Goal: Task Accomplishment & Management: Manage account settings

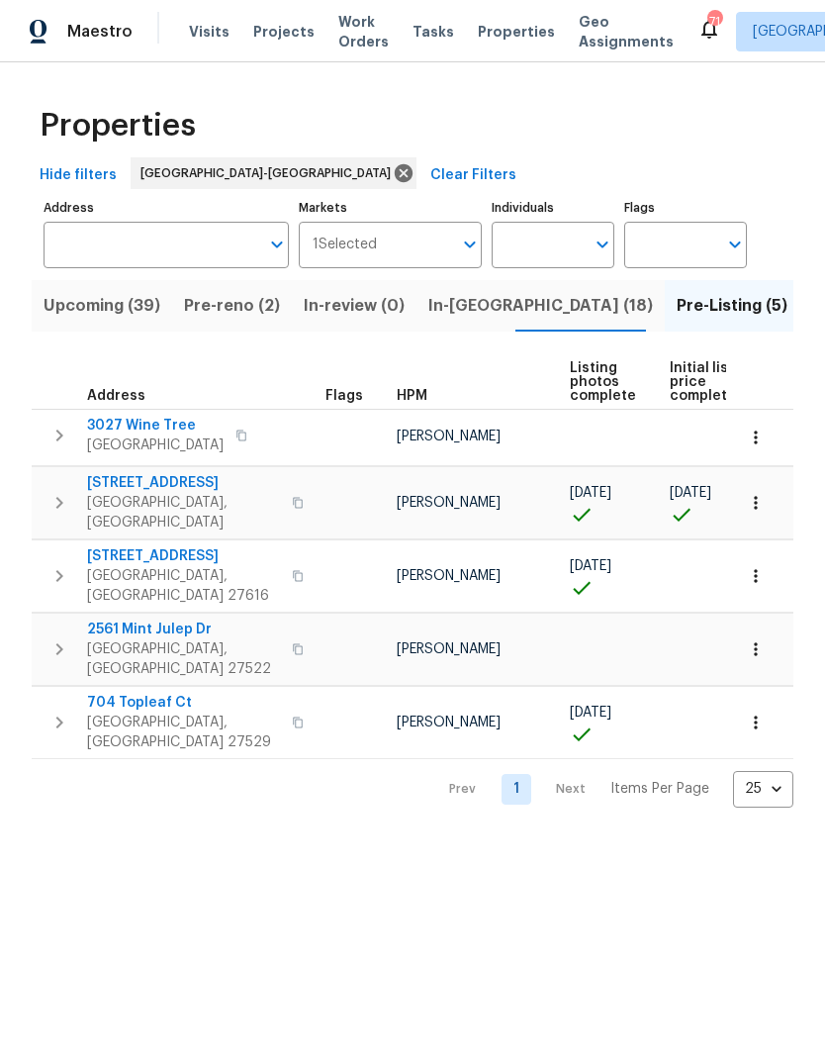
click at [760, 639] on icon "button" at bounding box center [756, 649] width 20 height 20
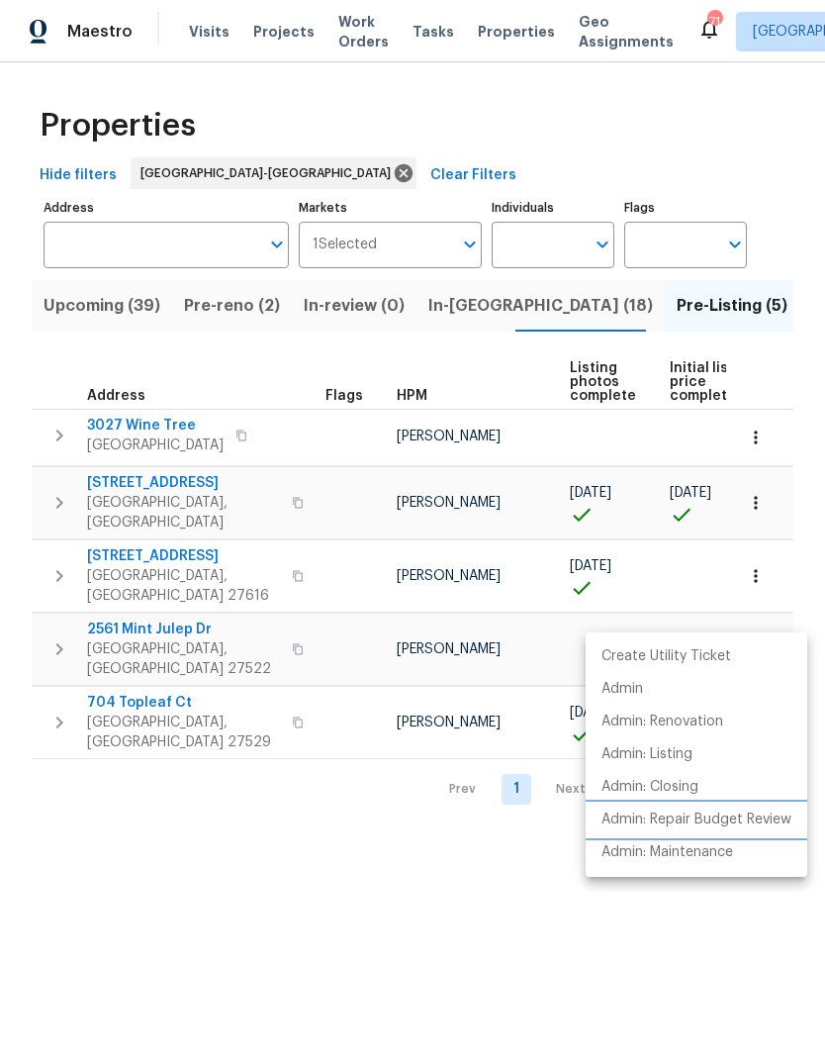
click at [761, 817] on p "Admin: Repair Budget Review" at bounding box center [697, 820] width 190 height 21
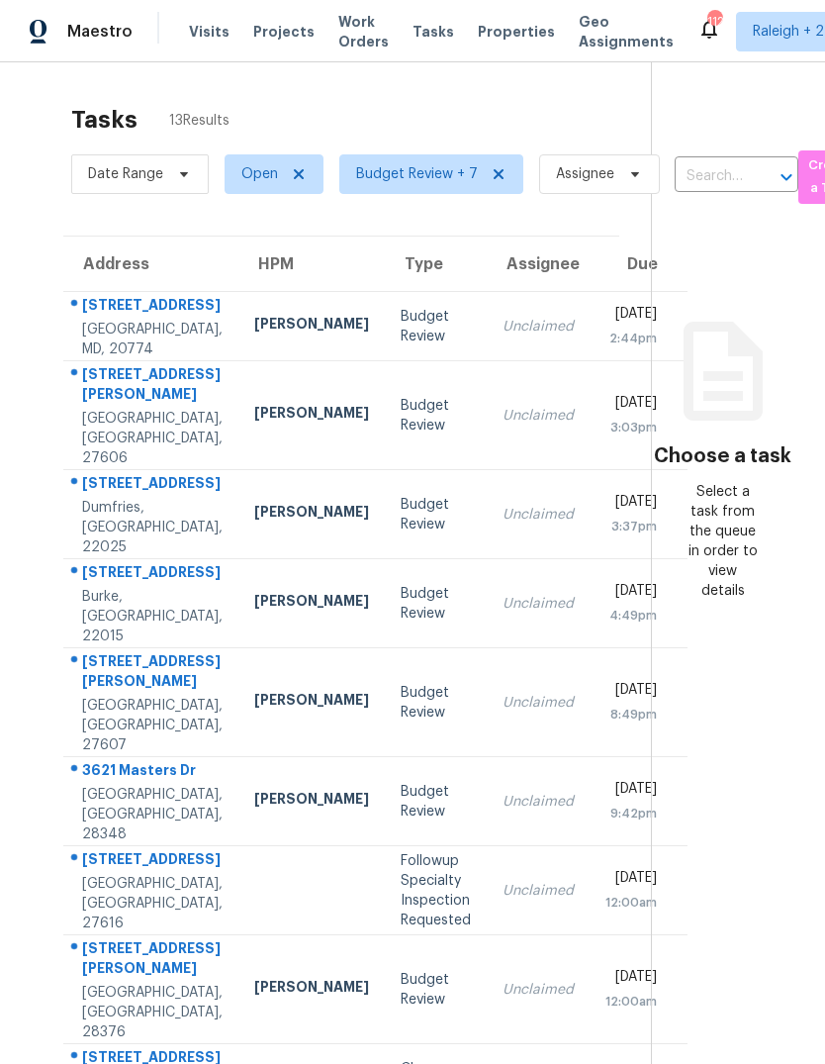
click at [254, 338] on div "Nicolas Campuzano" at bounding box center [311, 326] width 115 height 25
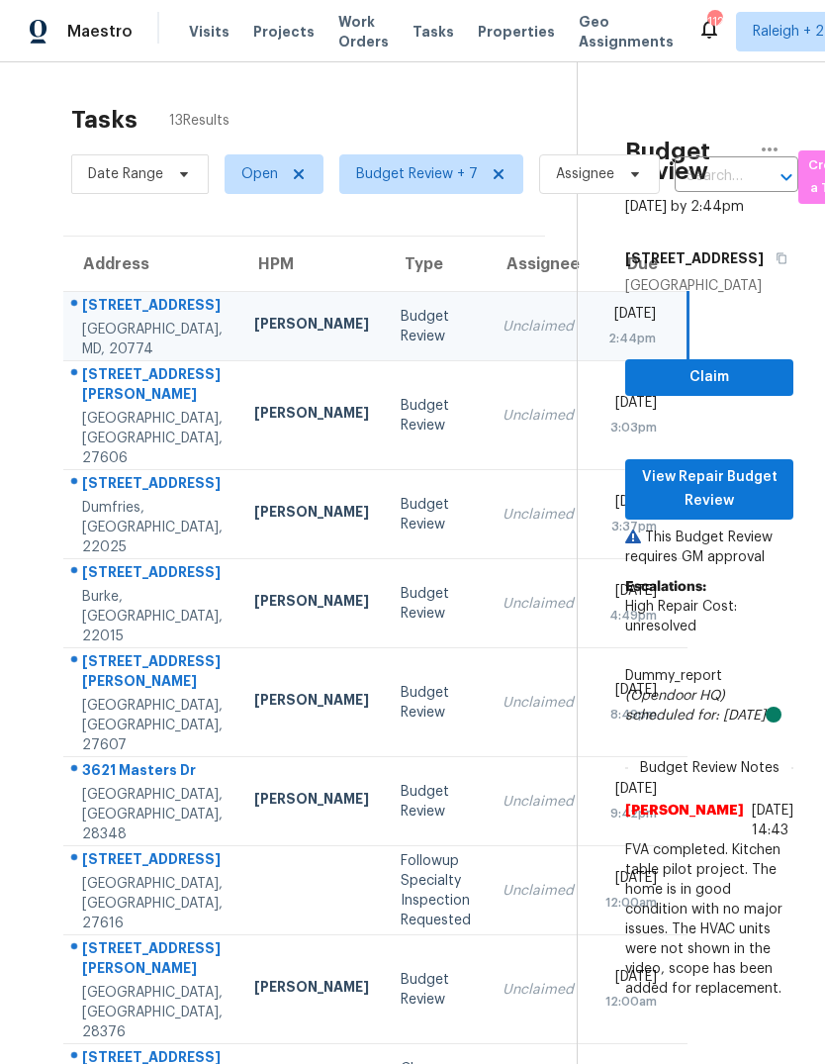
click at [503, 426] on div "Unclaimed" at bounding box center [538, 416] width 71 height 20
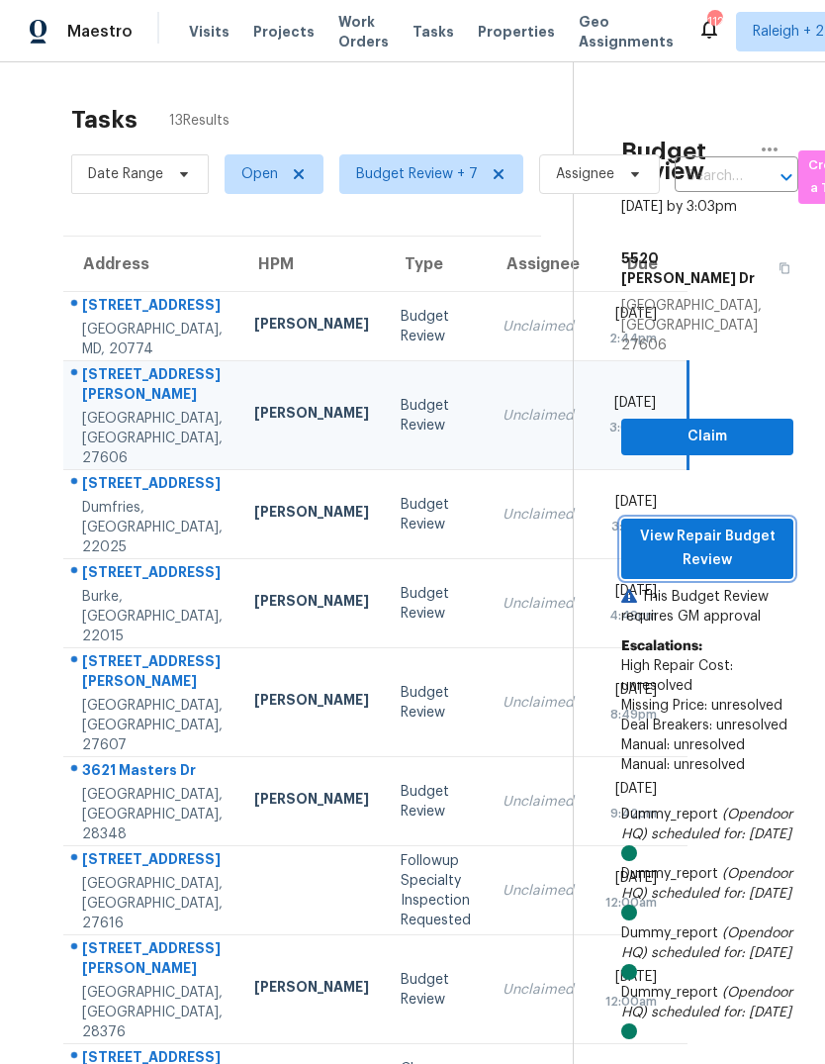
click at [752, 525] on span "View Repair Budget Review" at bounding box center [707, 549] width 141 height 48
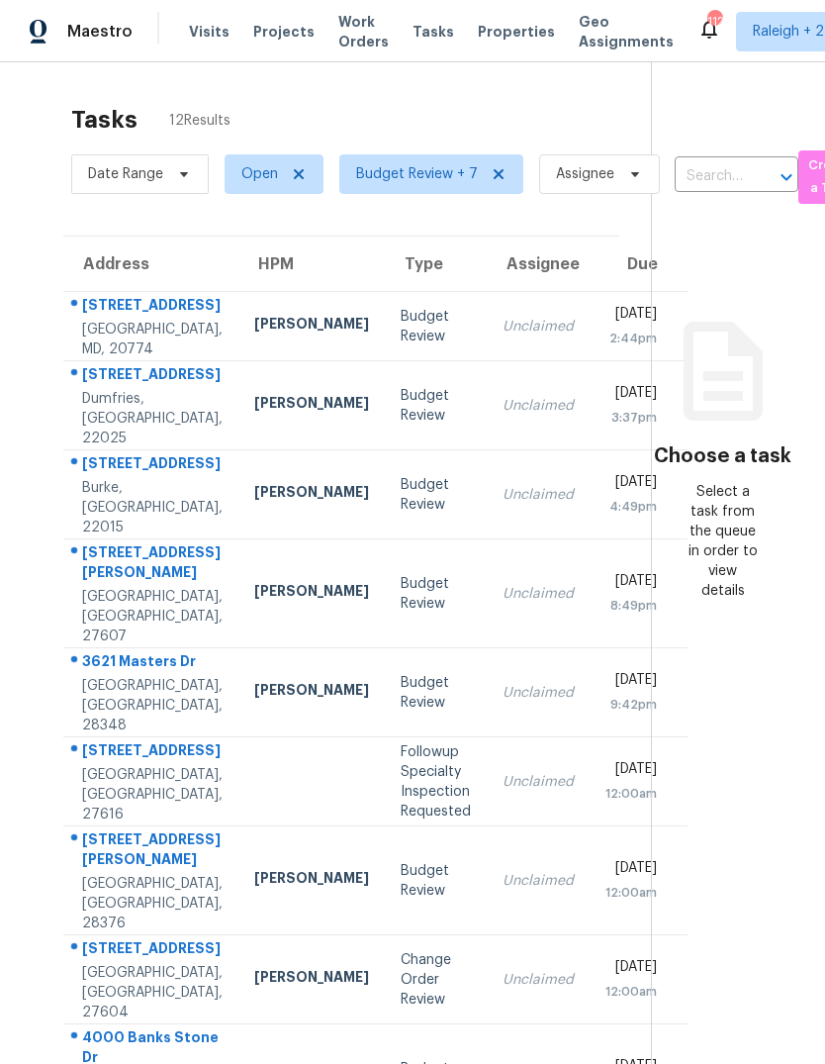
click at [487, 450] on td "Unclaimed" at bounding box center [538, 405] width 103 height 89
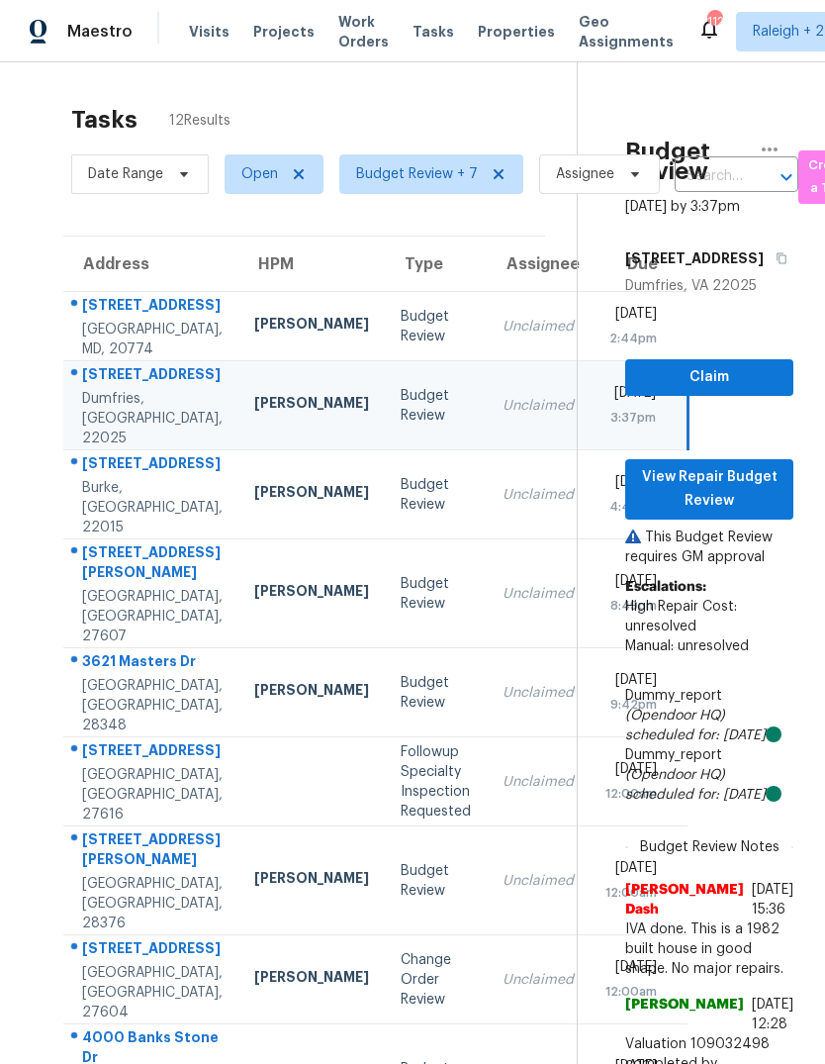
scroll to position [74, 0]
click at [751, 465] on span "View Repair Budget Review" at bounding box center [709, 489] width 137 height 48
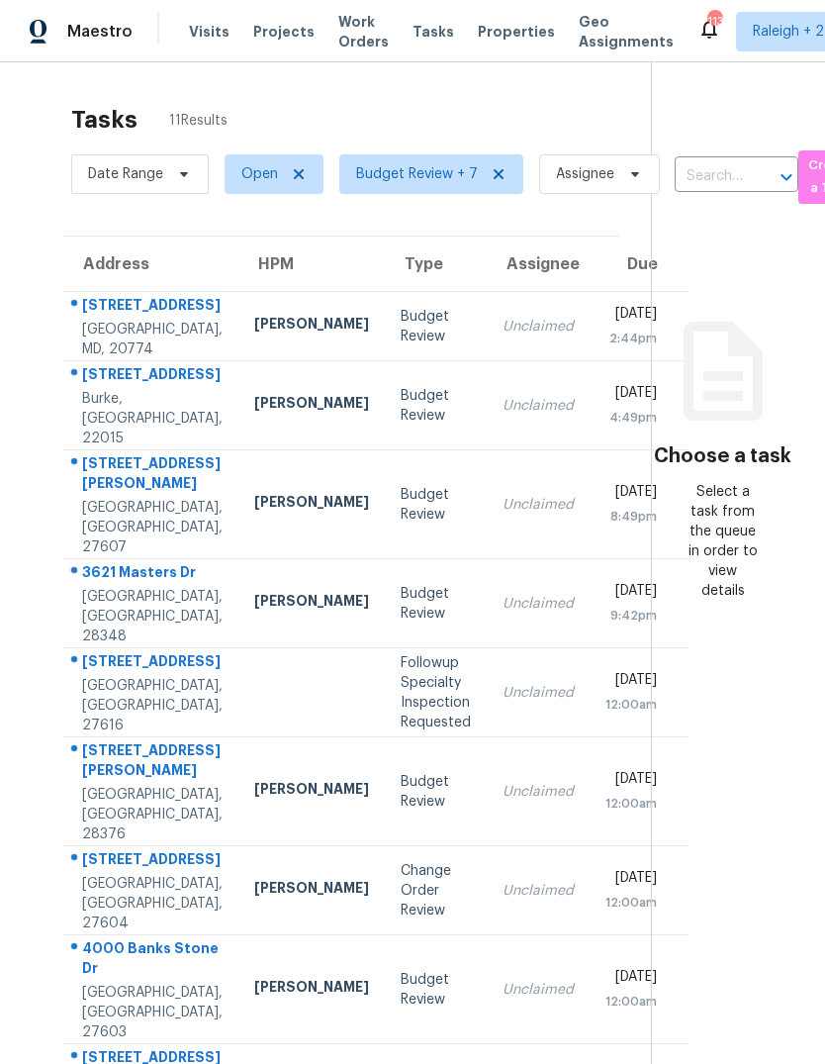
click at [239, 450] on td "Nelson Flores" at bounding box center [312, 405] width 146 height 89
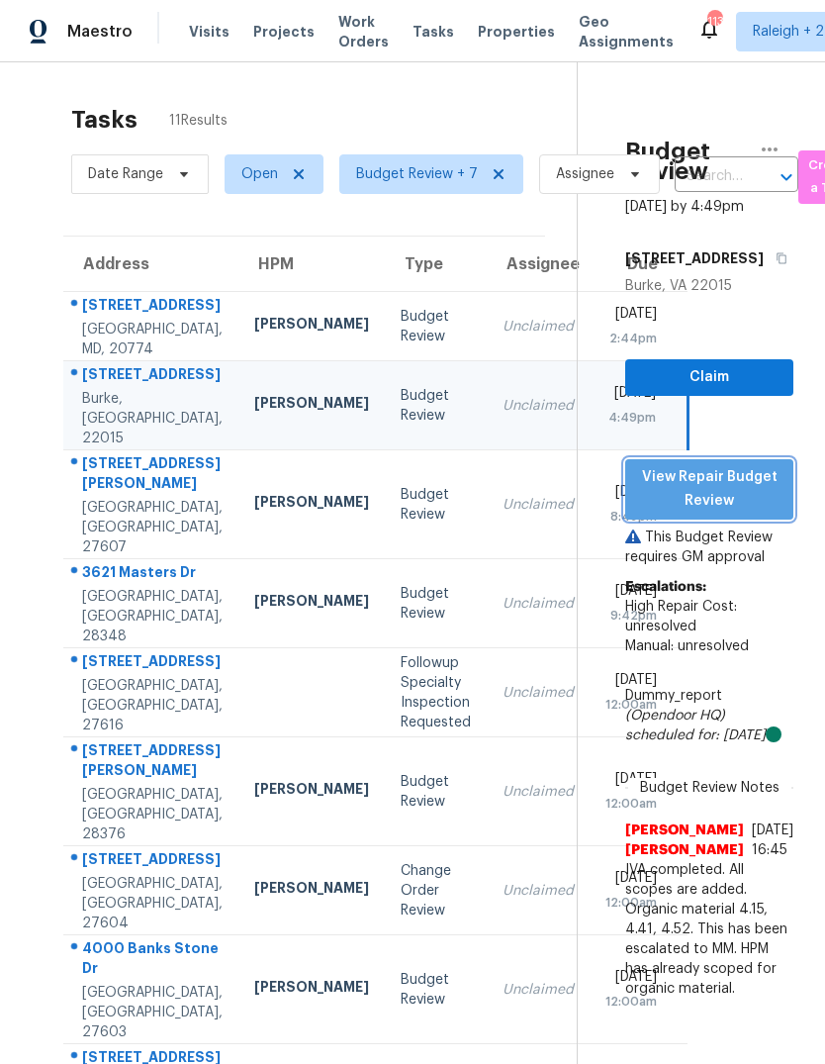
click at [756, 514] on span "View Repair Budget Review" at bounding box center [709, 489] width 137 height 48
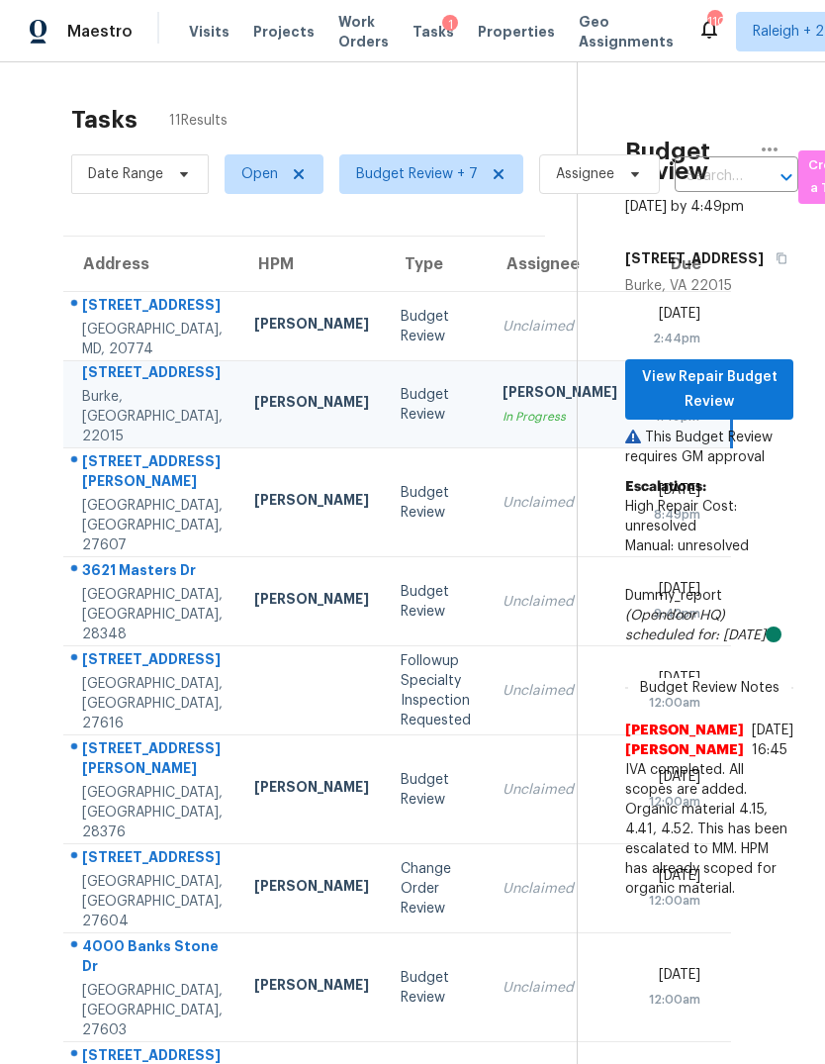
click at [146, 1] on div "Maestro Visits Projects Work Orders Tasks 1 Properties Geo Assignments 110 Rale…" at bounding box center [412, 31] width 825 height 62
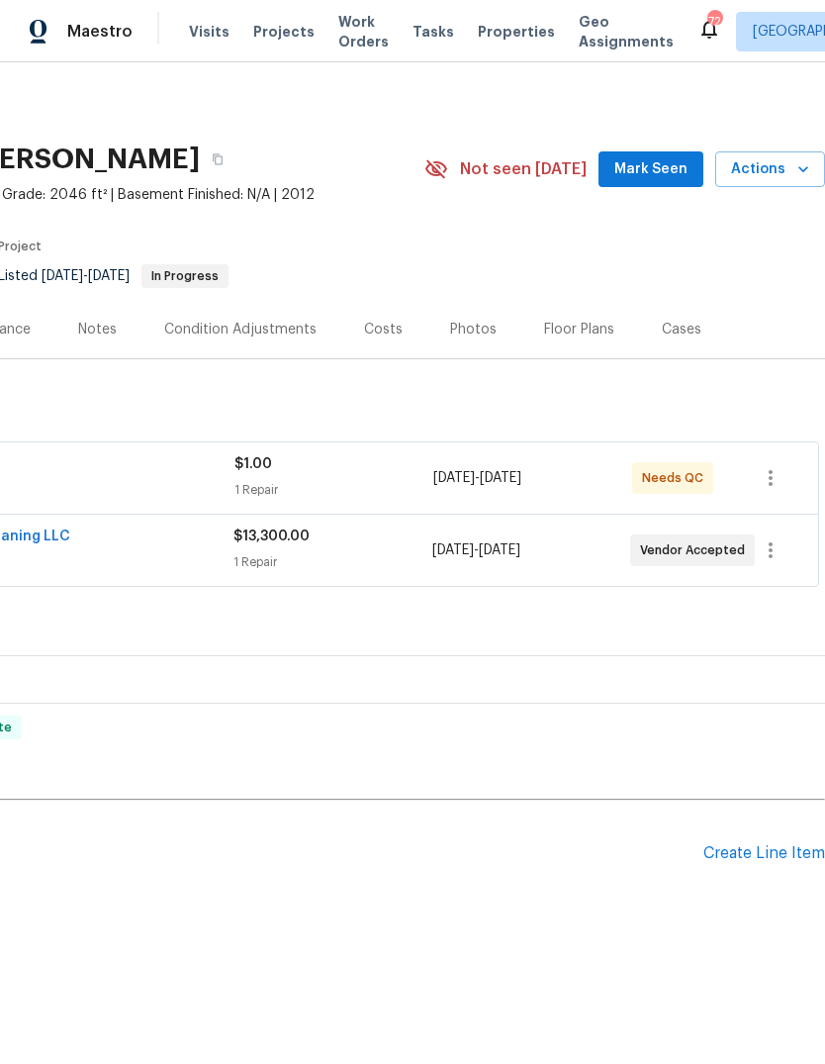
scroll to position [0, 293]
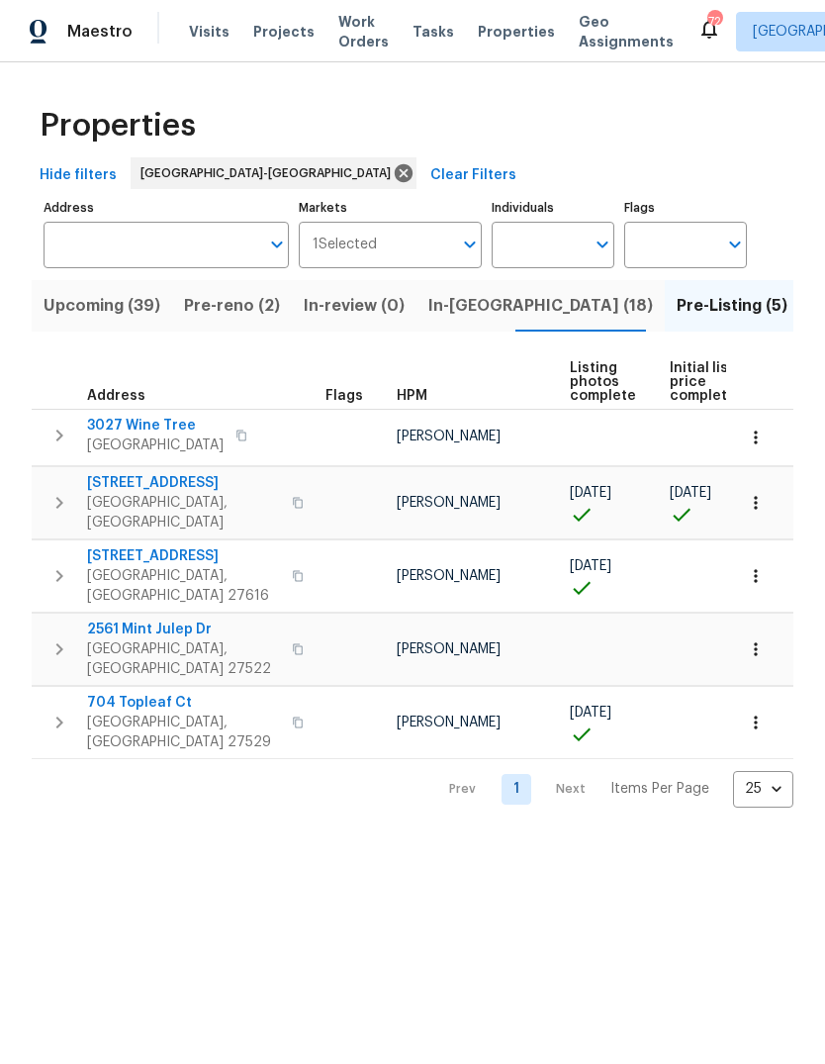
click at [229, 304] on span "Pre-reno (2)" at bounding box center [232, 306] width 96 height 28
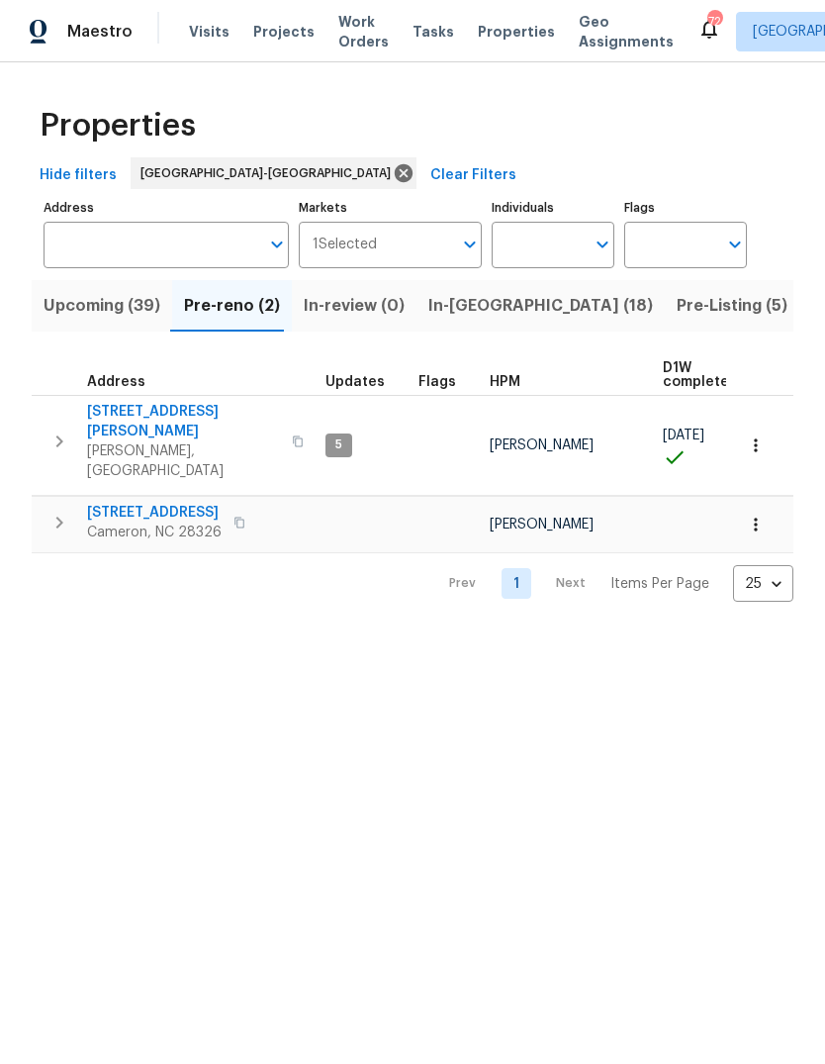
click at [439, 294] on span "In-reno (18)" at bounding box center [541, 306] width 225 height 28
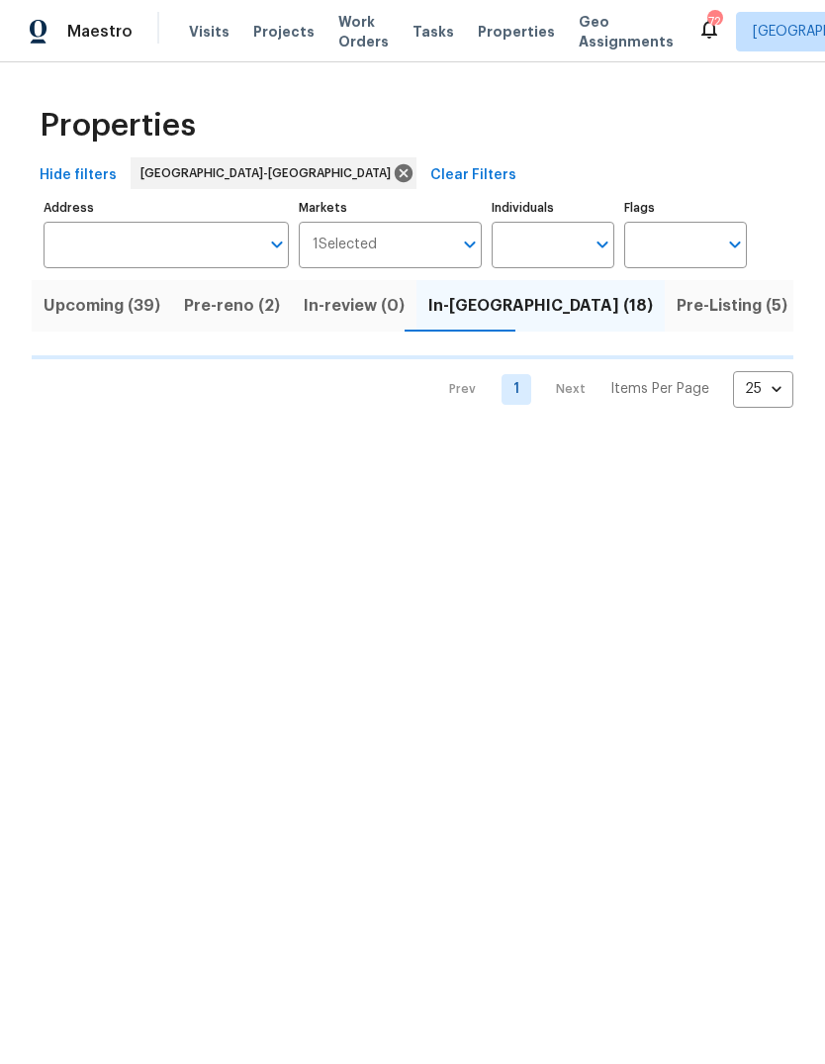
click at [99, 312] on span "Upcoming (39)" at bounding box center [102, 306] width 117 height 28
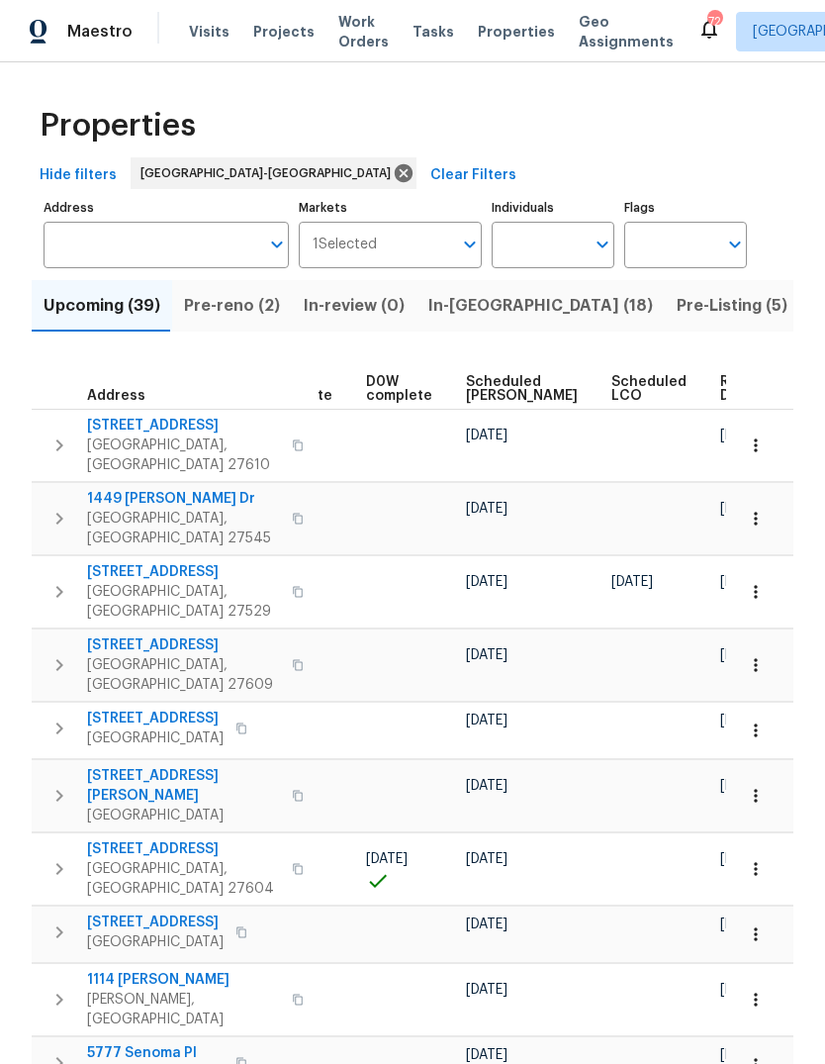
scroll to position [0, 498]
click at [721, 388] on span "Ready Date" at bounding box center [743, 389] width 44 height 28
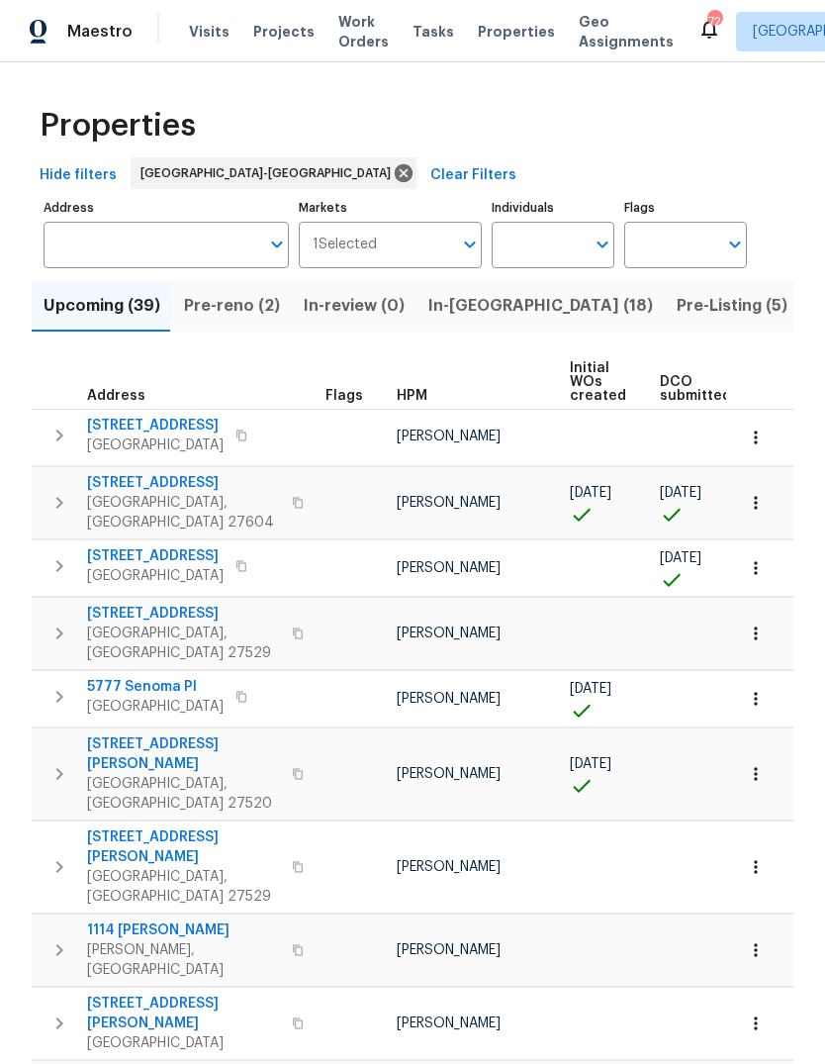
click at [458, 310] on span "In-reno (18)" at bounding box center [541, 306] width 225 height 28
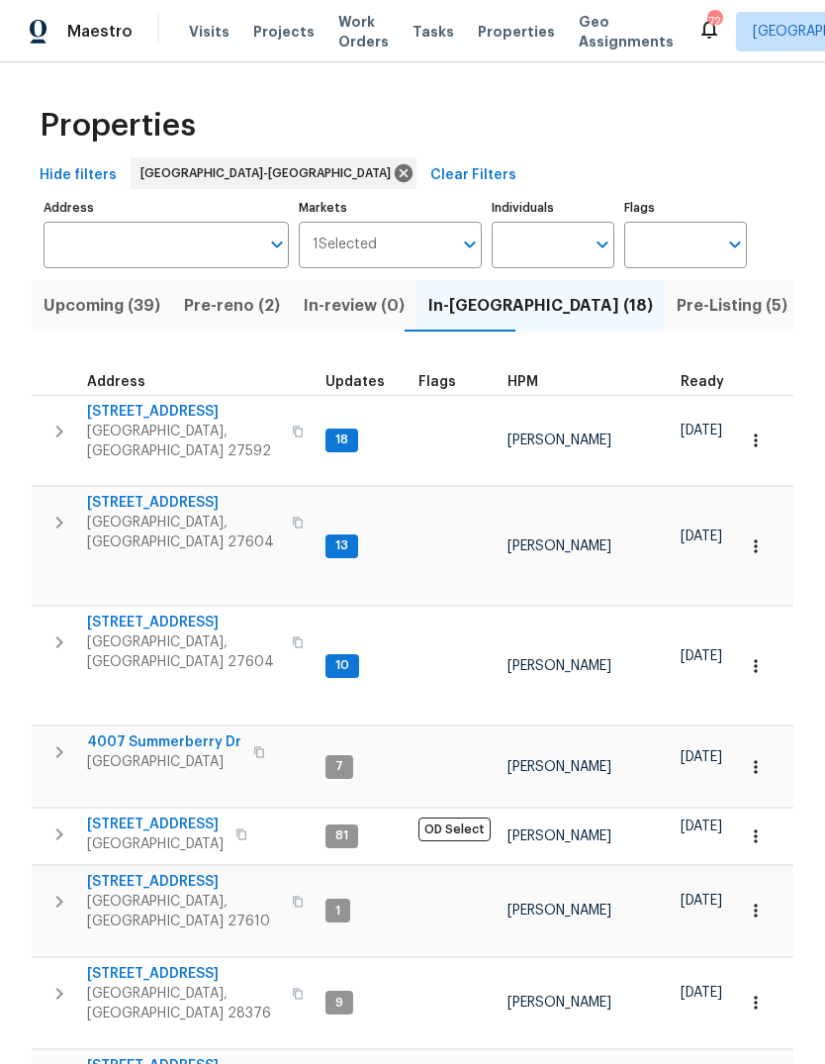
click at [233, 307] on span "Pre-reno (2)" at bounding box center [232, 306] width 96 height 28
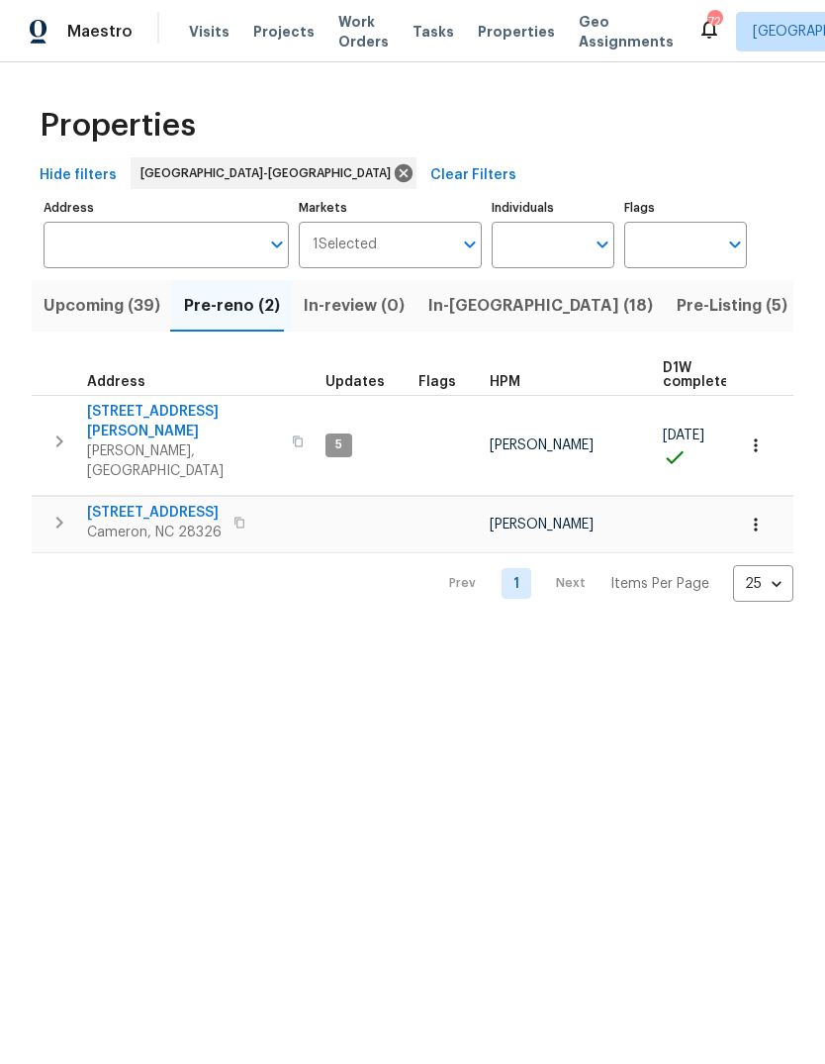
click at [113, 313] on span "Upcoming (39)" at bounding box center [102, 306] width 117 height 28
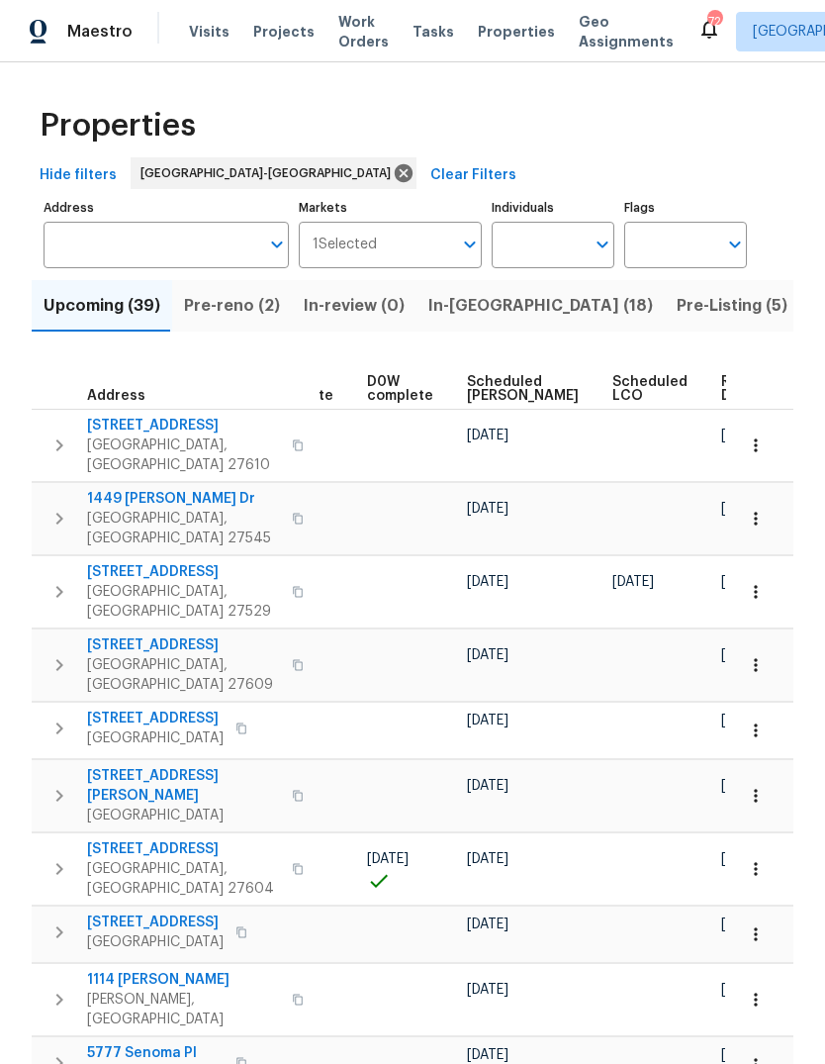
scroll to position [0, 498]
click at [721, 391] on span "Ready Date" at bounding box center [743, 389] width 44 height 28
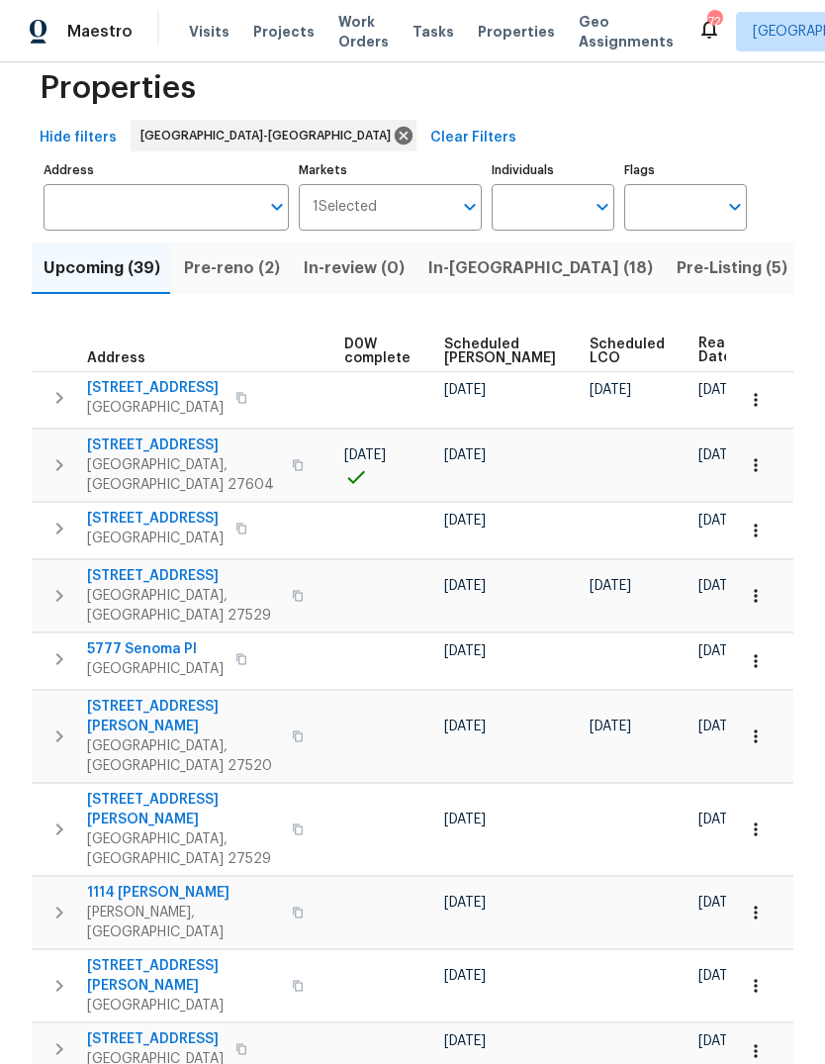
scroll to position [0, 520]
click at [763, 455] on icon "button" at bounding box center [756, 465] width 20 height 20
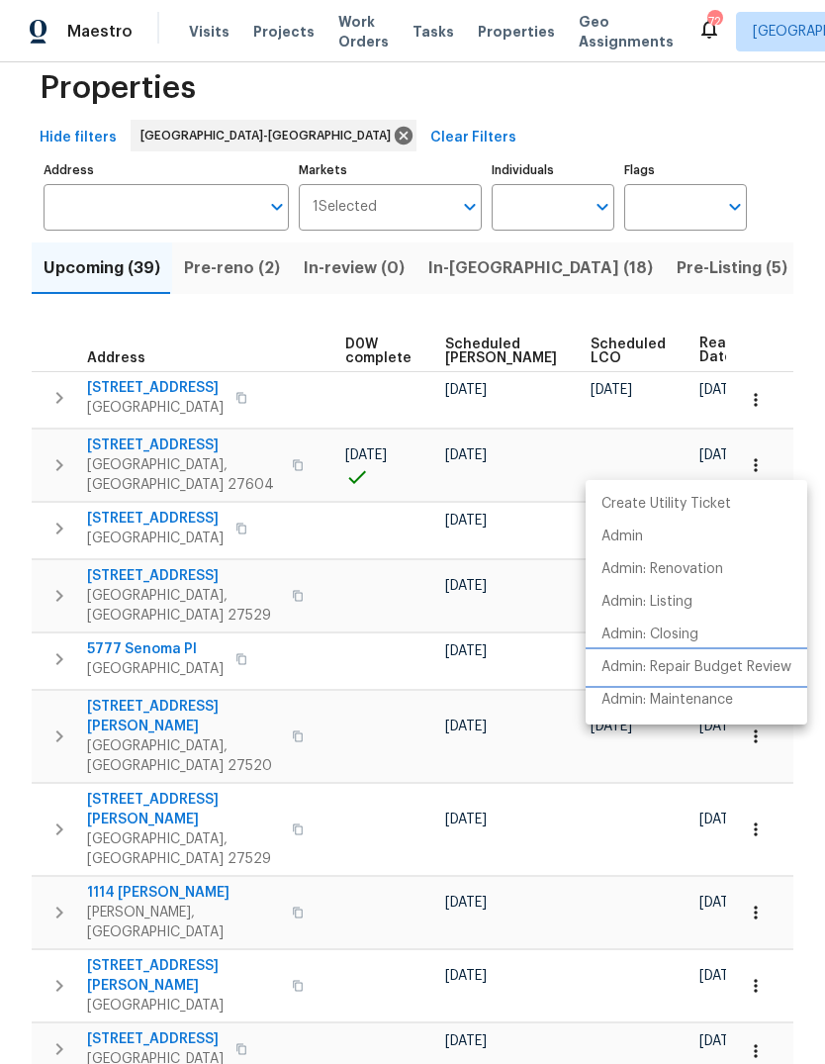
click at [725, 672] on p "Admin: Repair Budget Review" at bounding box center [697, 667] width 190 height 21
click at [591, 100] on div at bounding box center [412, 532] width 825 height 1064
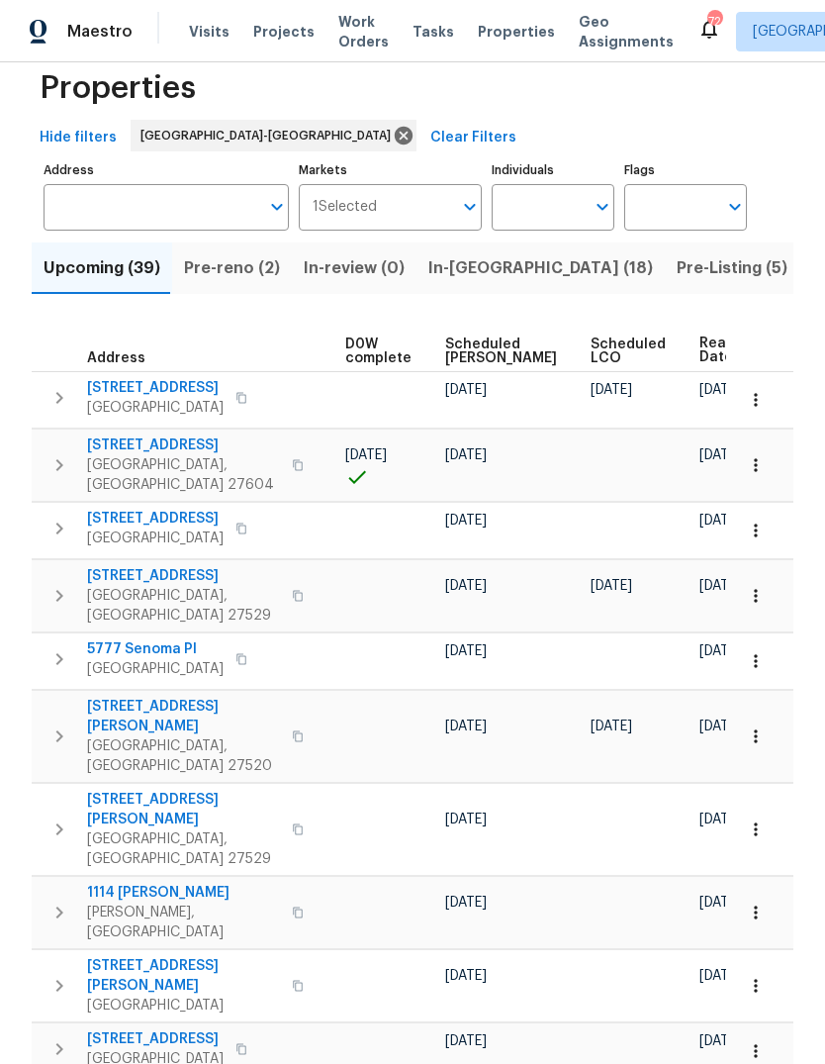
click at [714, 108] on div "Properties" at bounding box center [413, 87] width 762 height 63
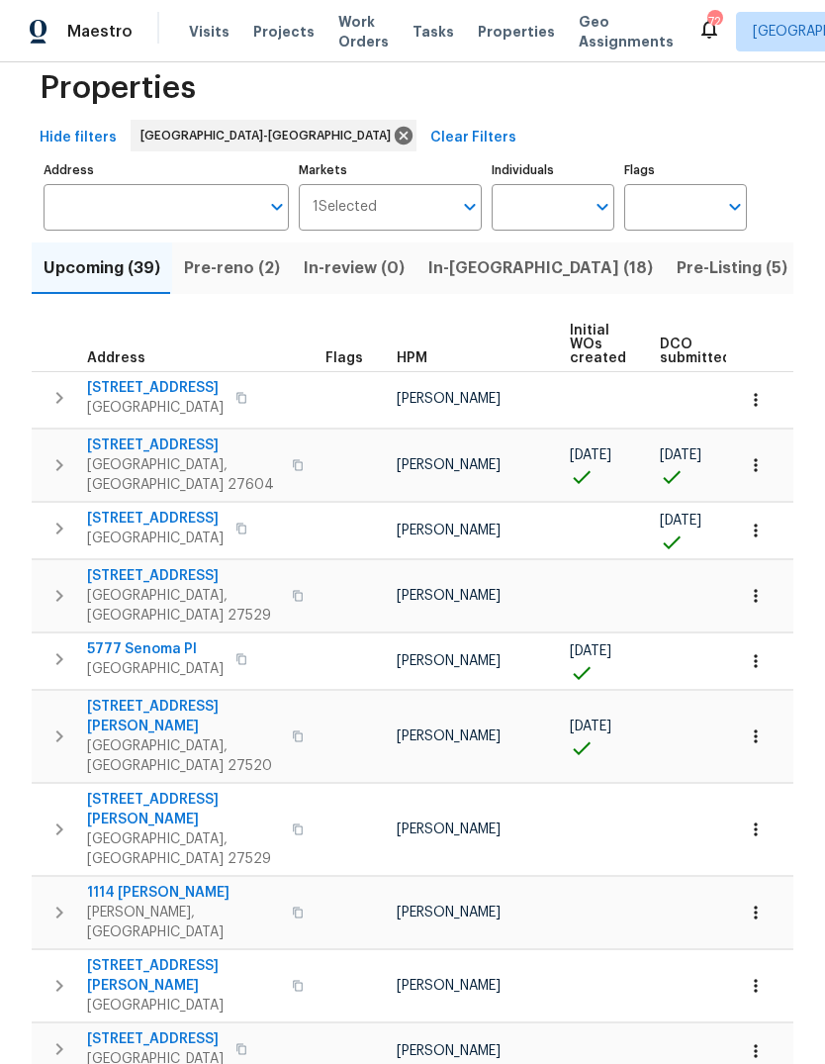
scroll to position [0, 0]
click at [568, 99] on div "Properties" at bounding box center [413, 87] width 762 height 63
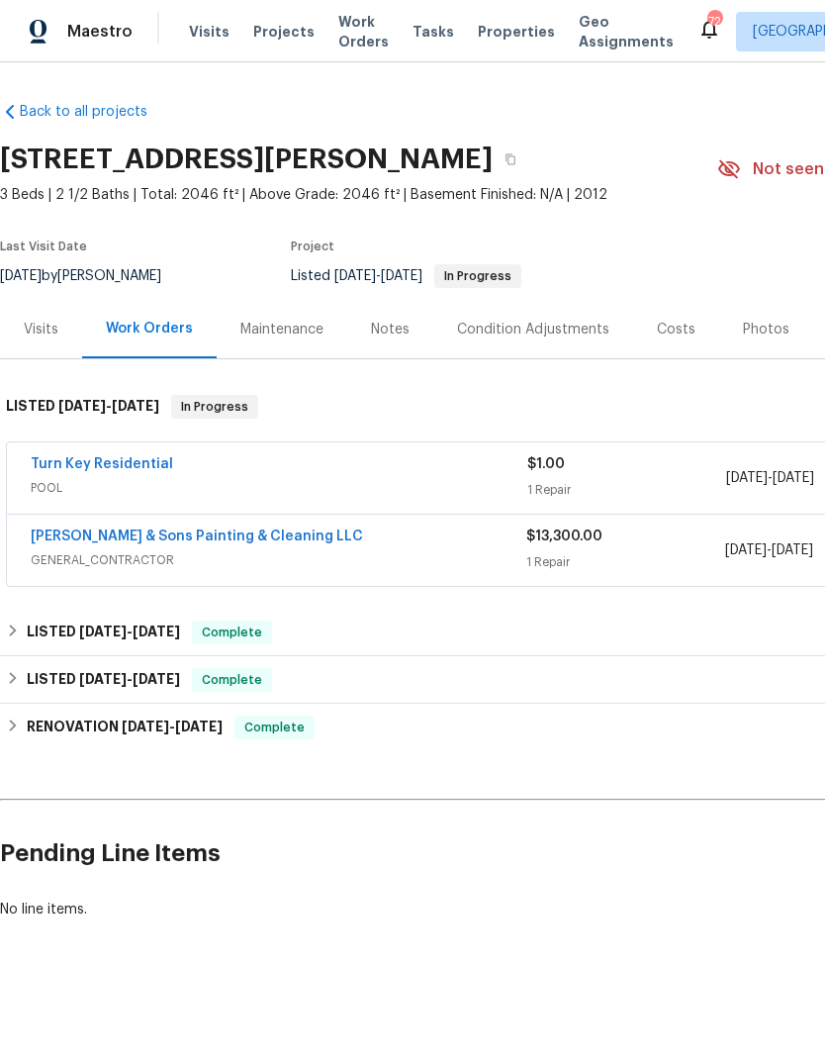
click at [101, 533] on link "[PERSON_NAME] & Sons Painting & Cleaning LLC" at bounding box center [197, 536] width 333 height 14
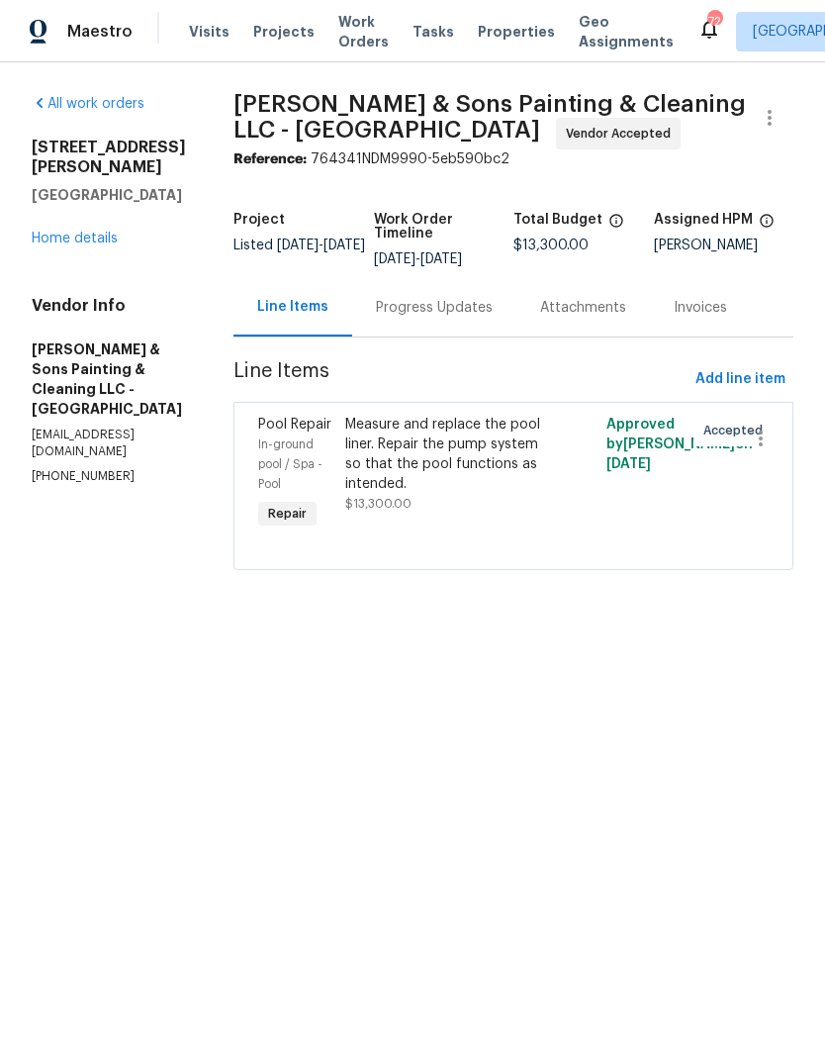
click at [410, 312] on div "Progress Updates" at bounding box center [434, 308] width 117 height 20
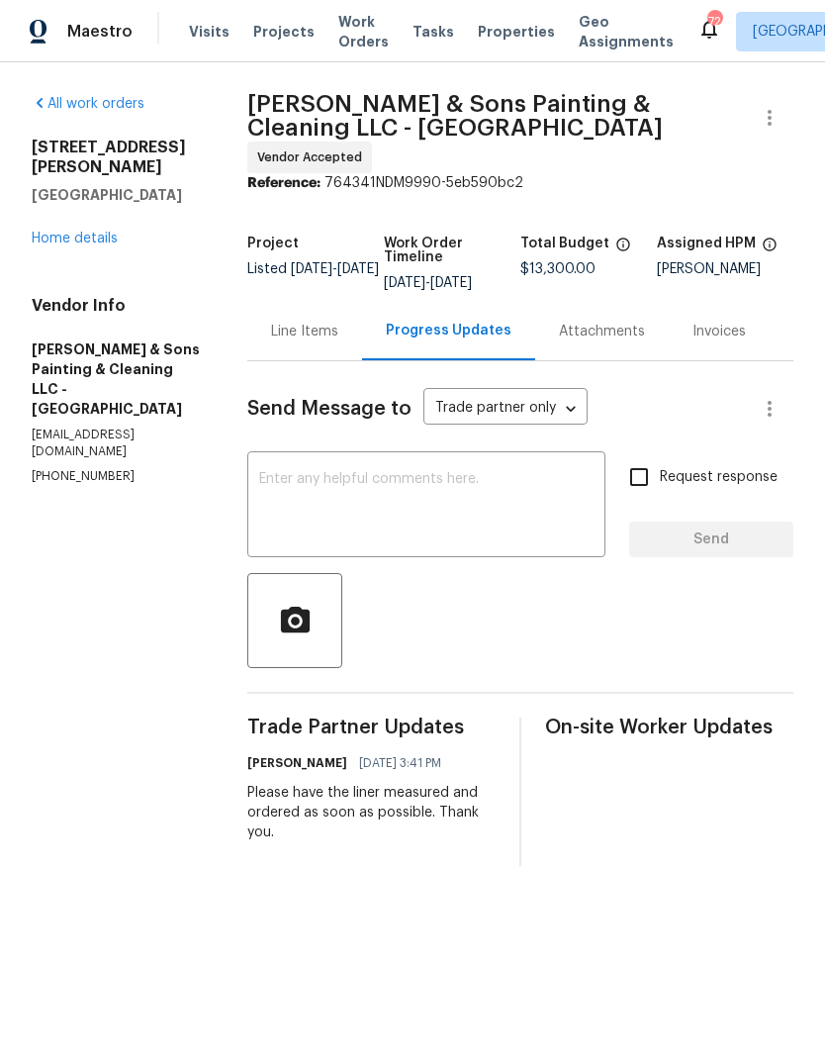
click at [556, 503] on textarea at bounding box center [426, 506] width 335 height 69
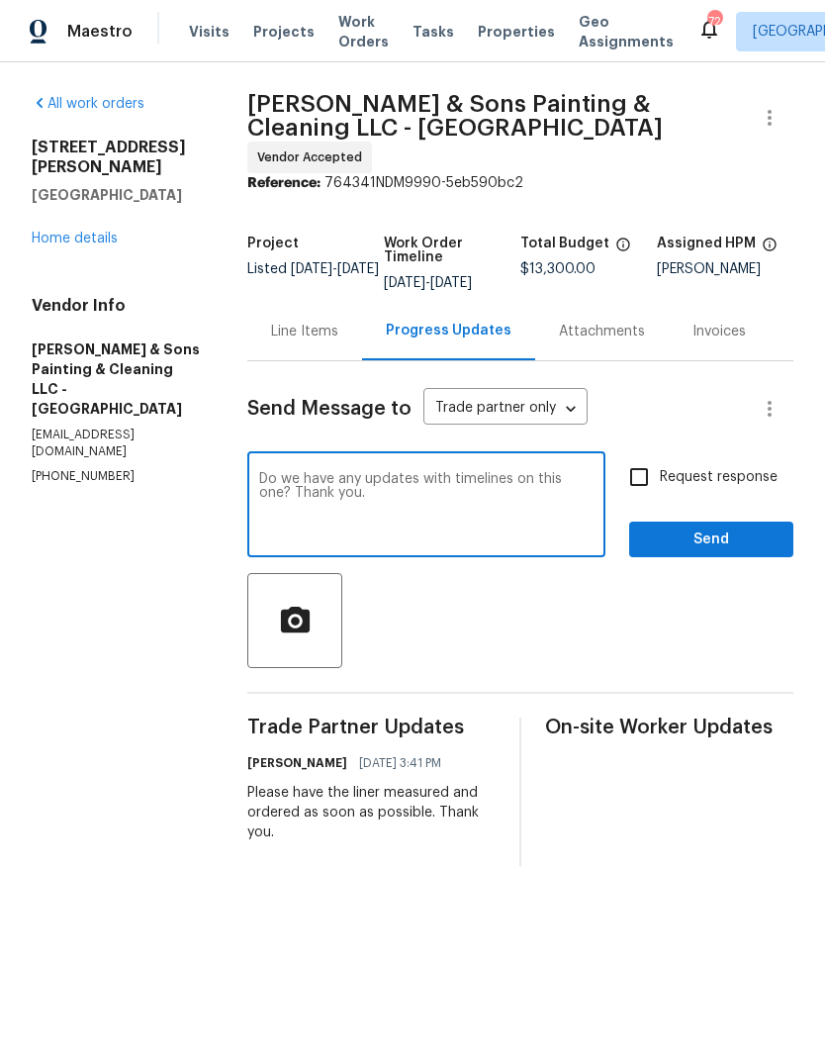
type textarea "Do we have any updates with timelines on this one? Thank you."
click at [640, 467] on input "Request response" at bounding box center [640, 477] width 42 height 42
checkbox input "true"
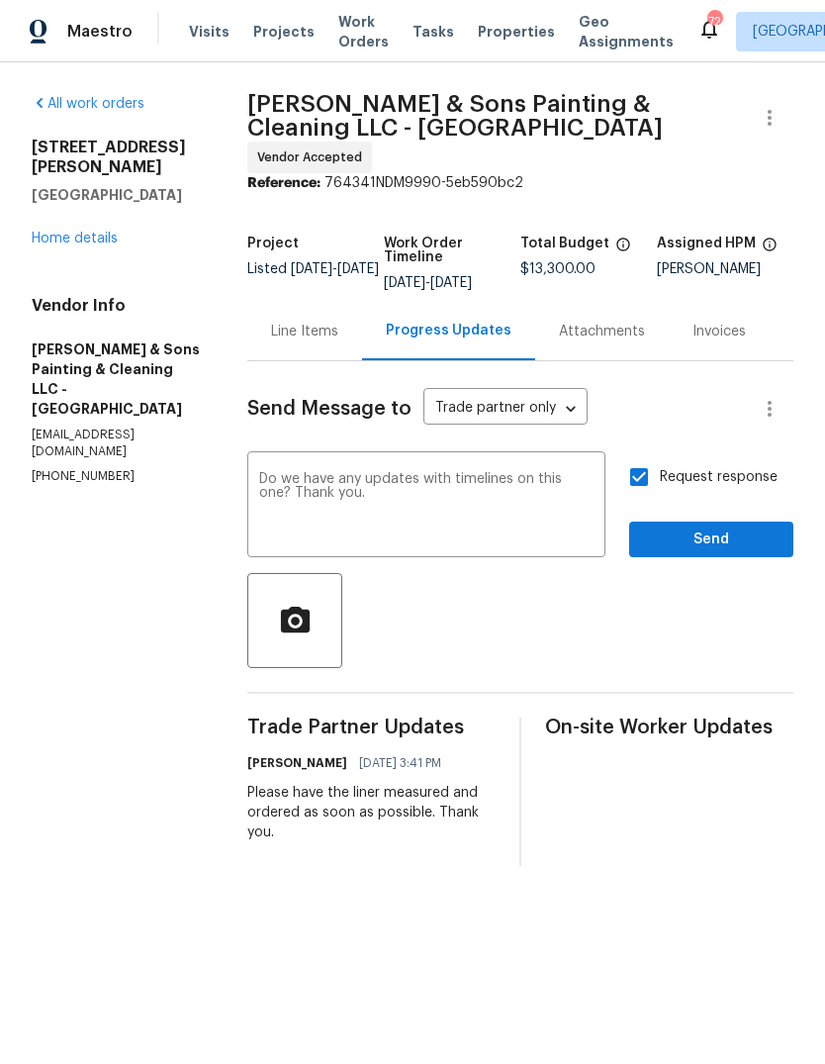
click at [752, 528] on span "Send" at bounding box center [711, 540] width 133 height 25
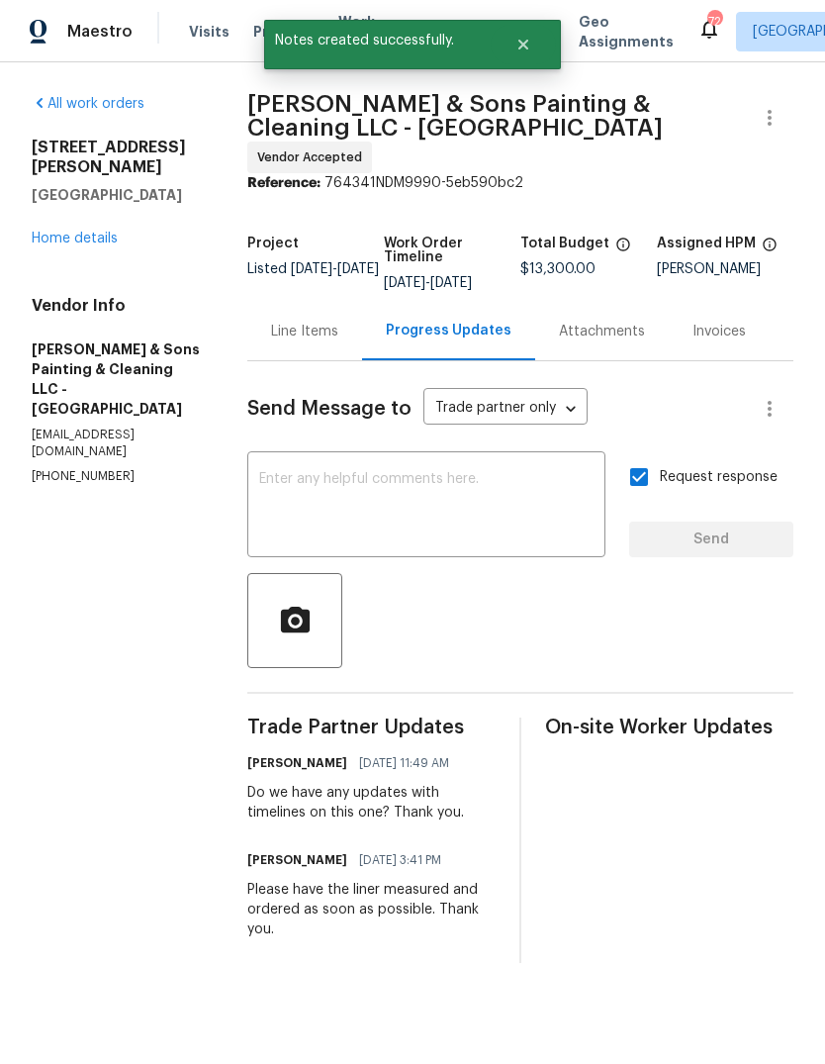
click at [56, 232] on link "Home details" at bounding box center [75, 239] width 86 height 14
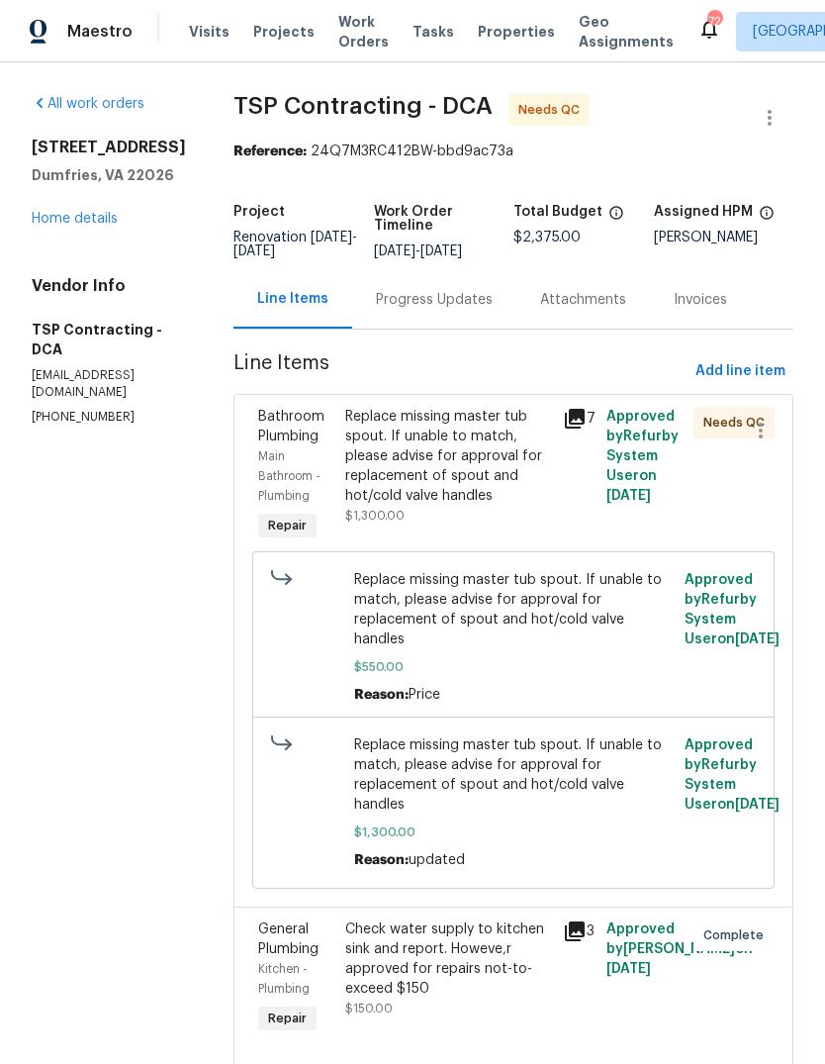
click at [490, 447] on div "Replace missing master tub spout. If unable to match, please advise for approva…" at bounding box center [448, 456] width 206 height 99
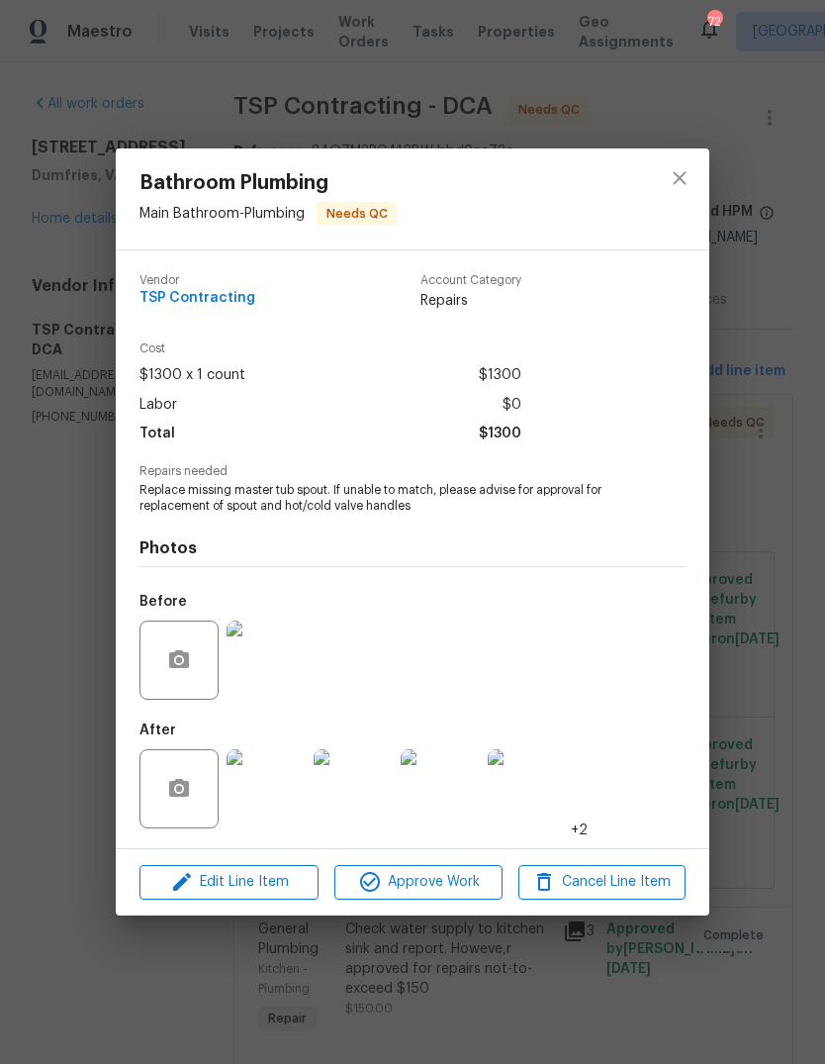
click at [289, 797] on img at bounding box center [266, 788] width 79 height 79
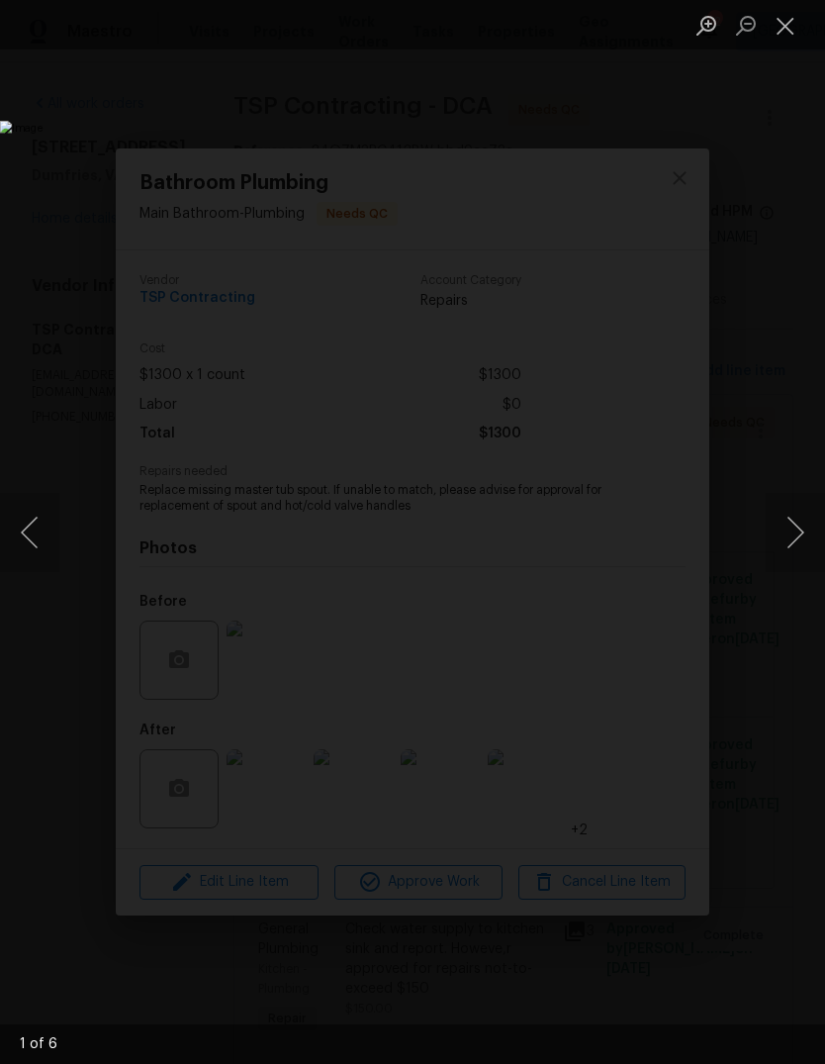
click at [798, 30] on button "Close lightbox" at bounding box center [786, 25] width 40 height 35
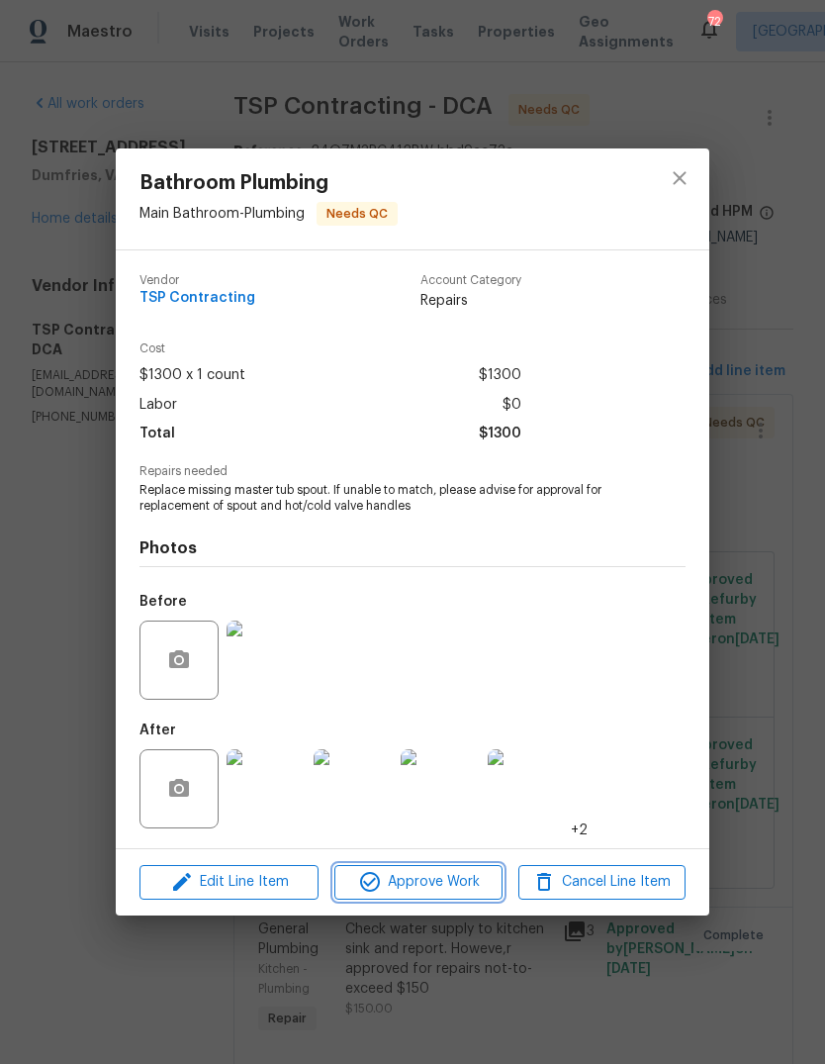
click at [464, 886] on span "Approve Work" at bounding box center [417, 882] width 155 height 25
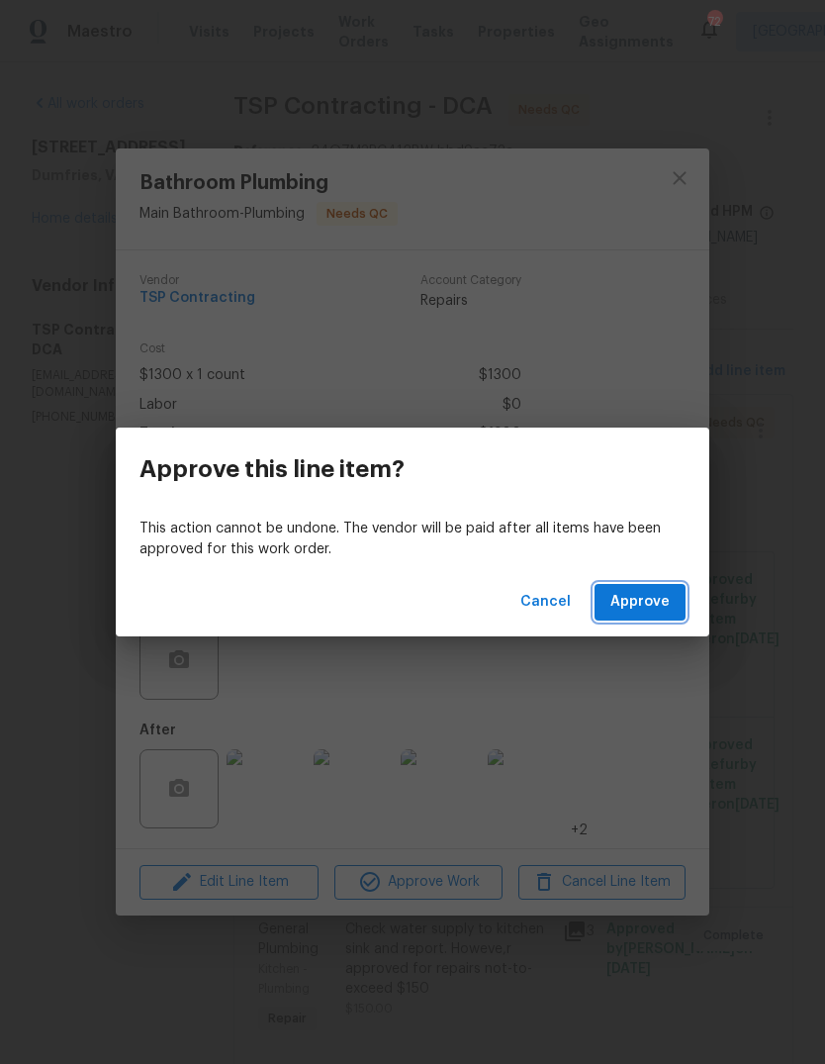
click at [652, 598] on span "Approve" at bounding box center [640, 602] width 59 height 25
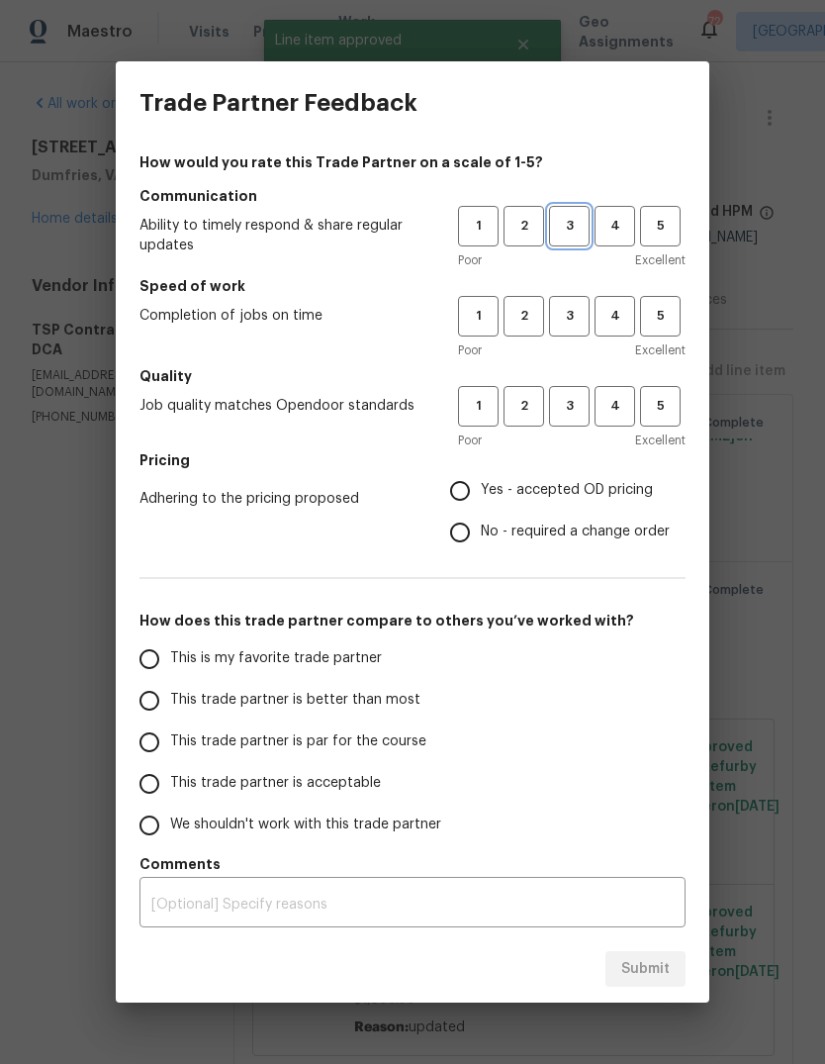
click at [574, 236] on span "3" at bounding box center [569, 226] width 37 height 23
click at [589, 320] on button "3" at bounding box center [569, 316] width 41 height 41
click at [586, 424] on button "3" at bounding box center [569, 406] width 41 height 41
click at [463, 540] on input "No - required a change order" at bounding box center [460, 533] width 42 height 42
radio input "true"
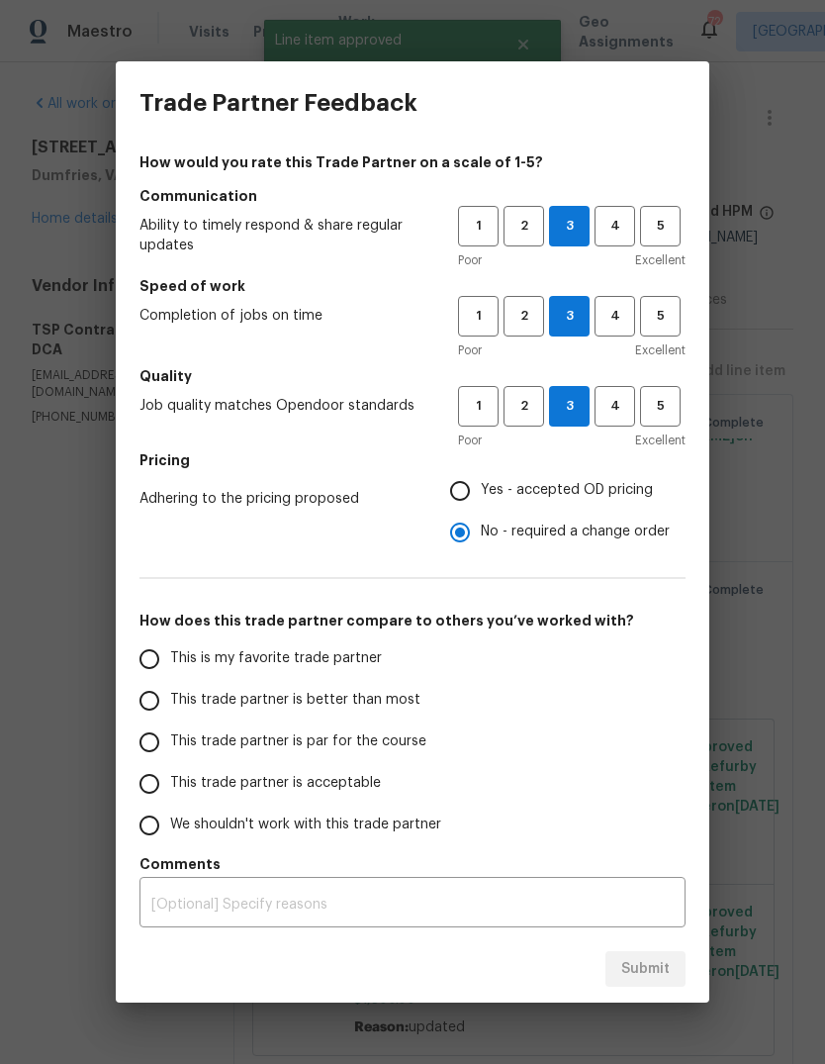
click at [269, 745] on span "This trade partner is par for the course" at bounding box center [298, 741] width 256 height 21
click at [170, 745] on input "This trade partner is par for the course" at bounding box center [150, 742] width 42 height 42
radio input "false"
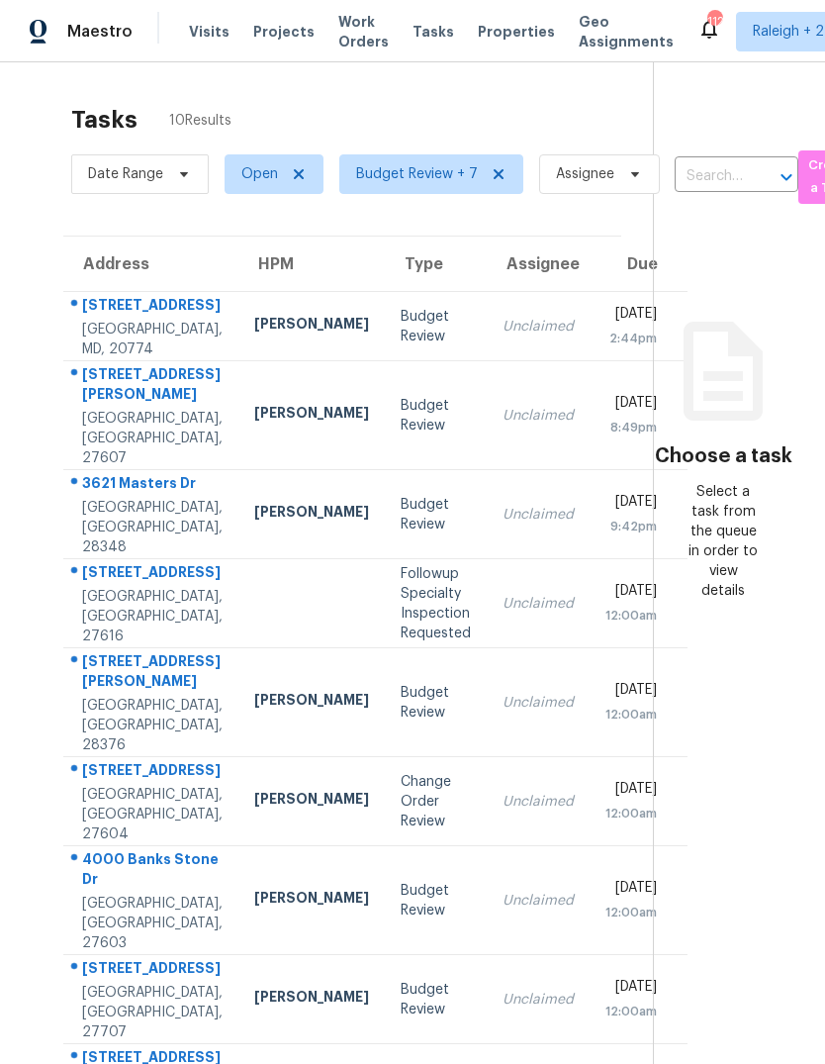
click at [487, 444] on td "Unclaimed" at bounding box center [538, 415] width 103 height 109
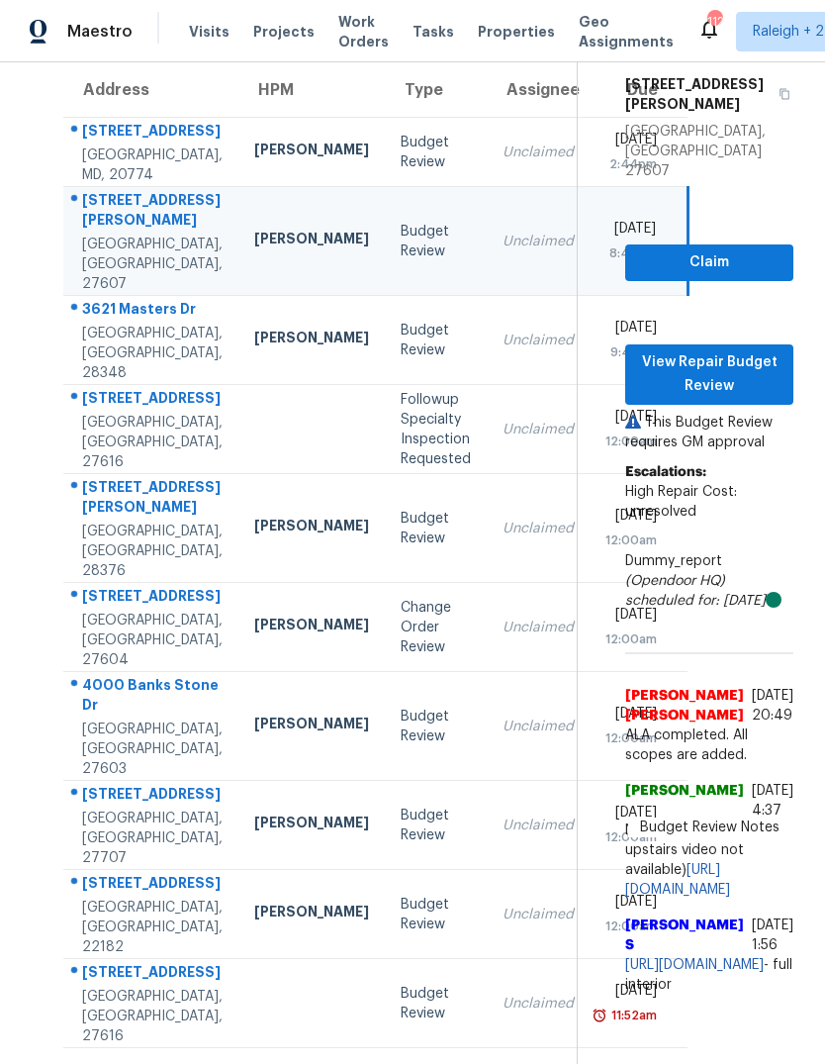
scroll to position [188, 0]
click at [160, 378] on td "3621 Masters Dr Hope Mills, NC, 28348" at bounding box center [150, 340] width 175 height 89
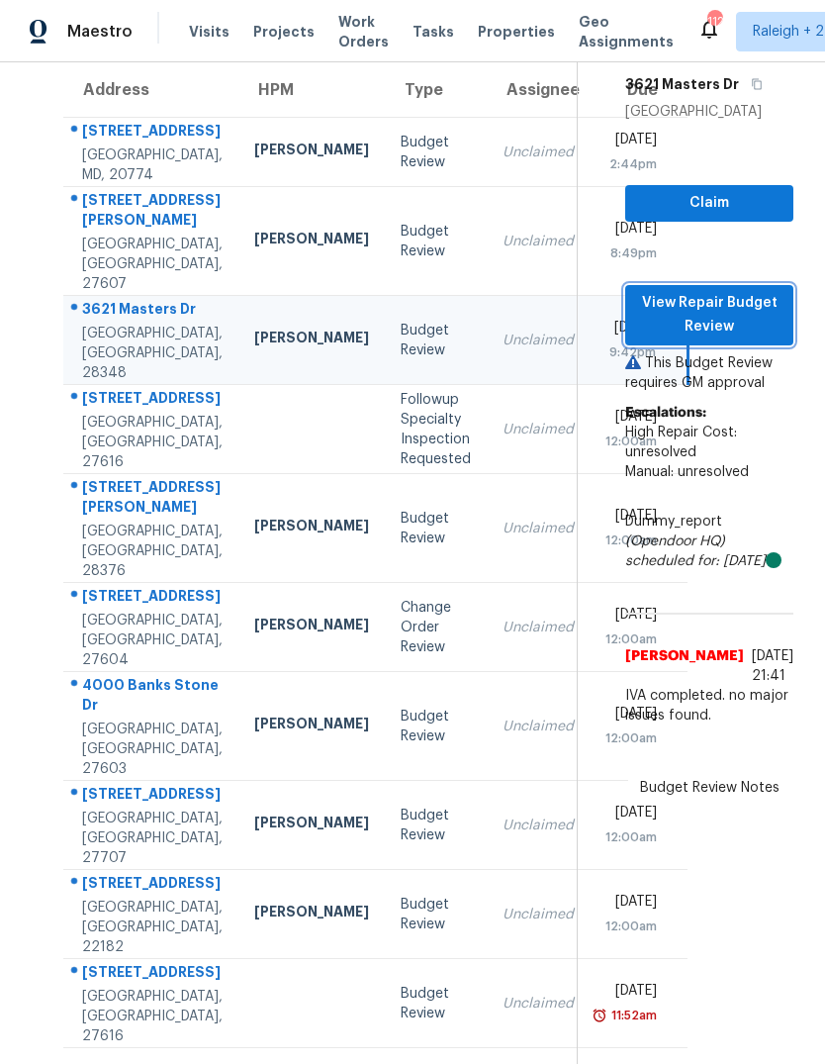
click at [756, 339] on span "View Repair Budget Review" at bounding box center [709, 315] width 137 height 48
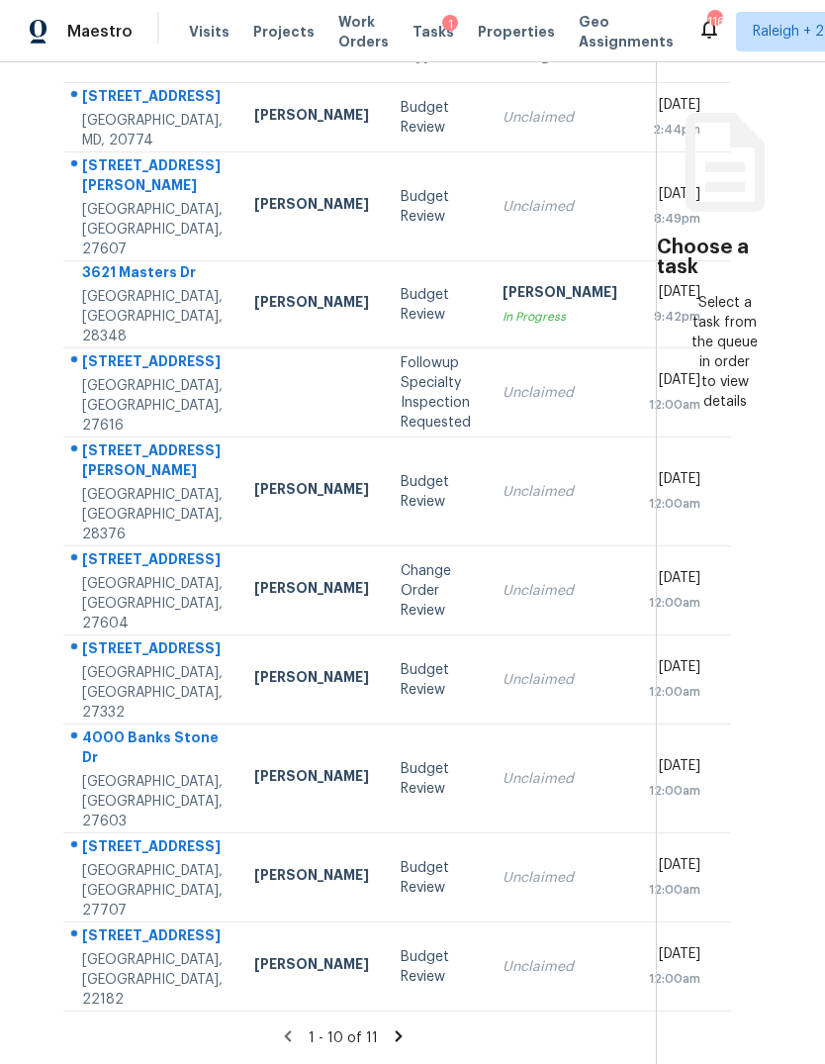
scroll to position [74, 0]
